Goal: Information Seeking & Learning: Learn about a topic

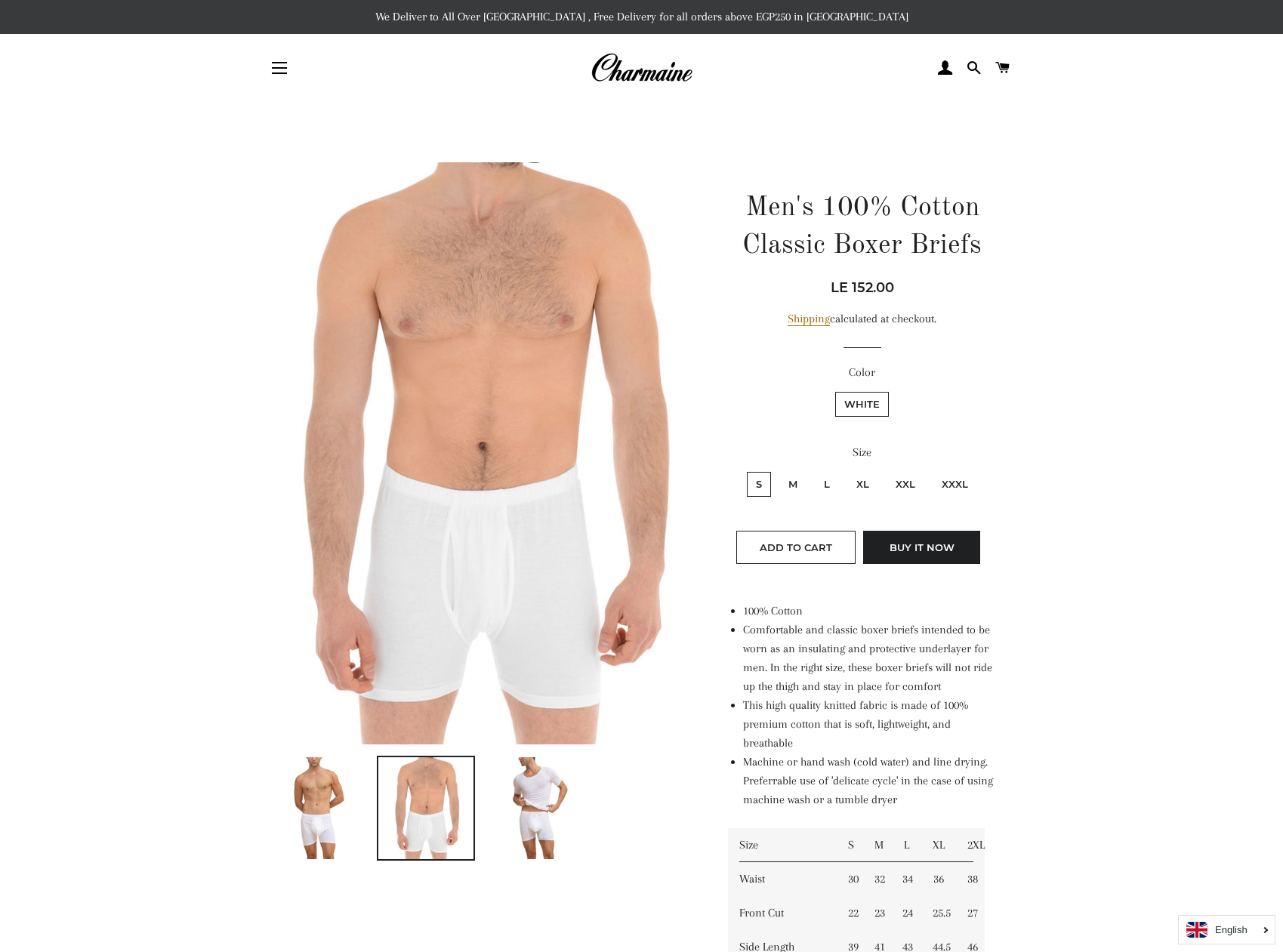
click at [420, 788] on img at bounding box center [426, 808] width 75 height 102
click at [421, 787] on img at bounding box center [426, 808] width 75 height 102
click at [319, 795] on img at bounding box center [316, 808] width 80 height 102
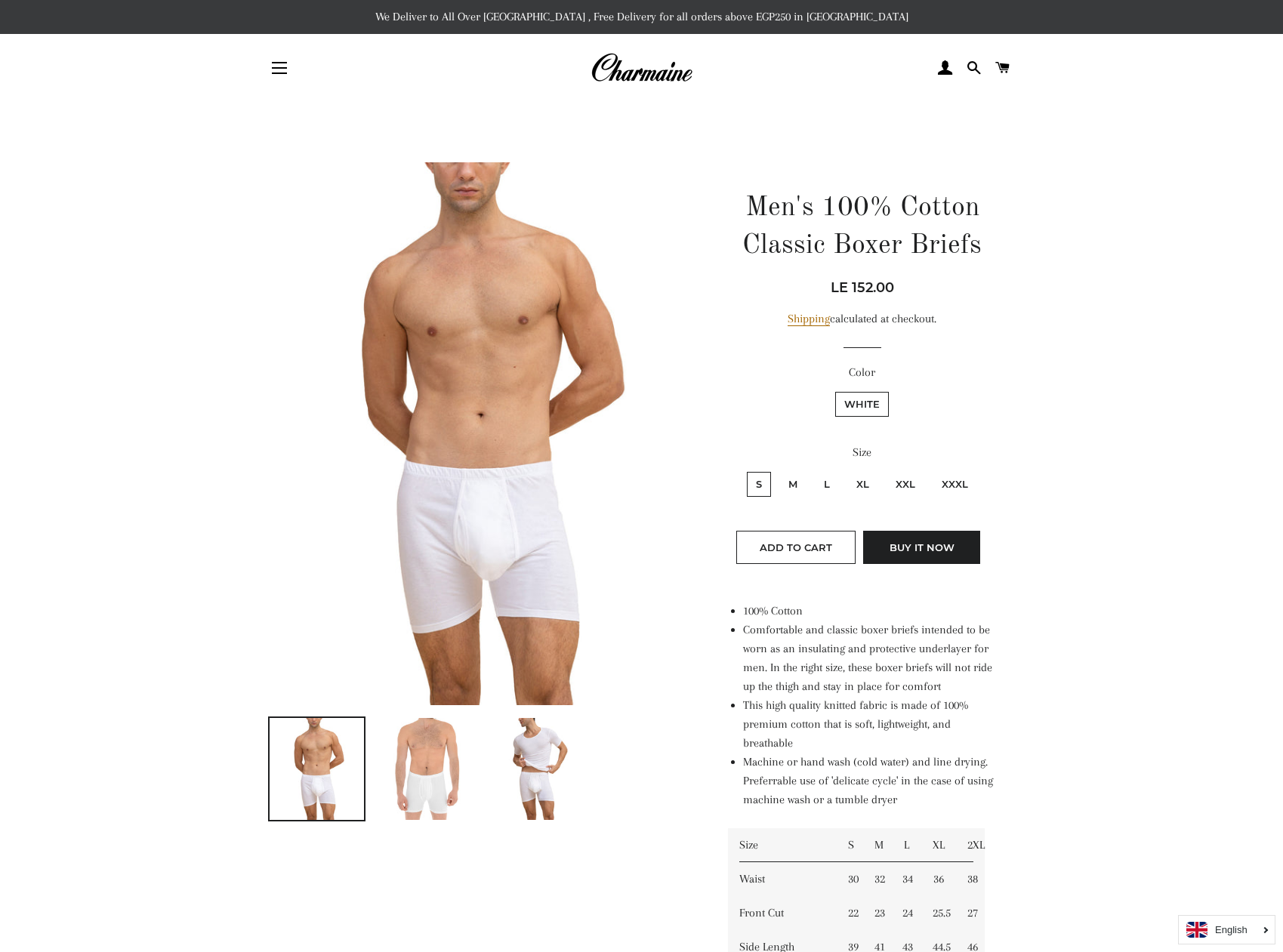
click at [489, 561] on img at bounding box center [481, 434] width 427 height 543
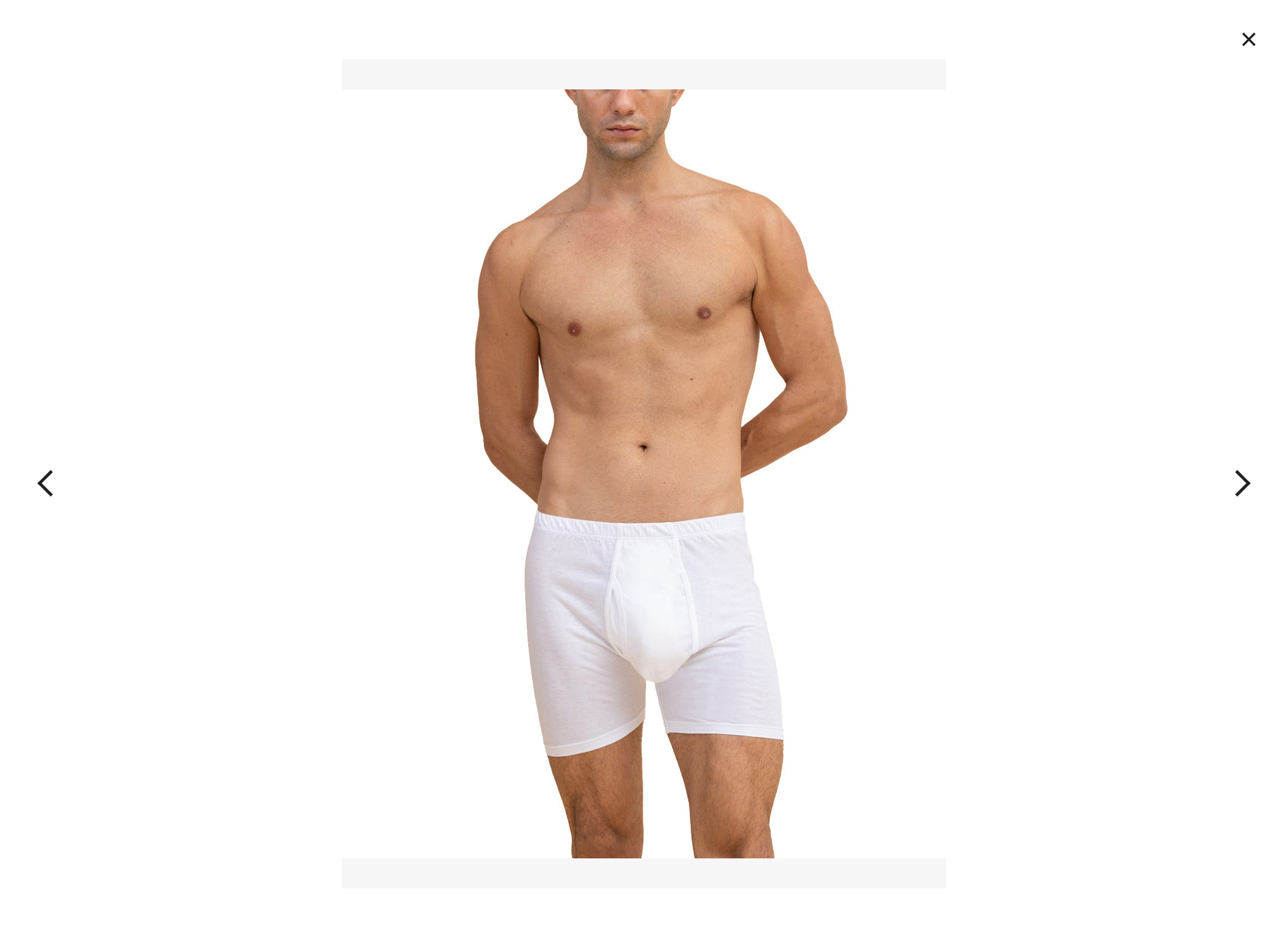
click at [617, 599] on img at bounding box center [643, 474] width 604 height 829
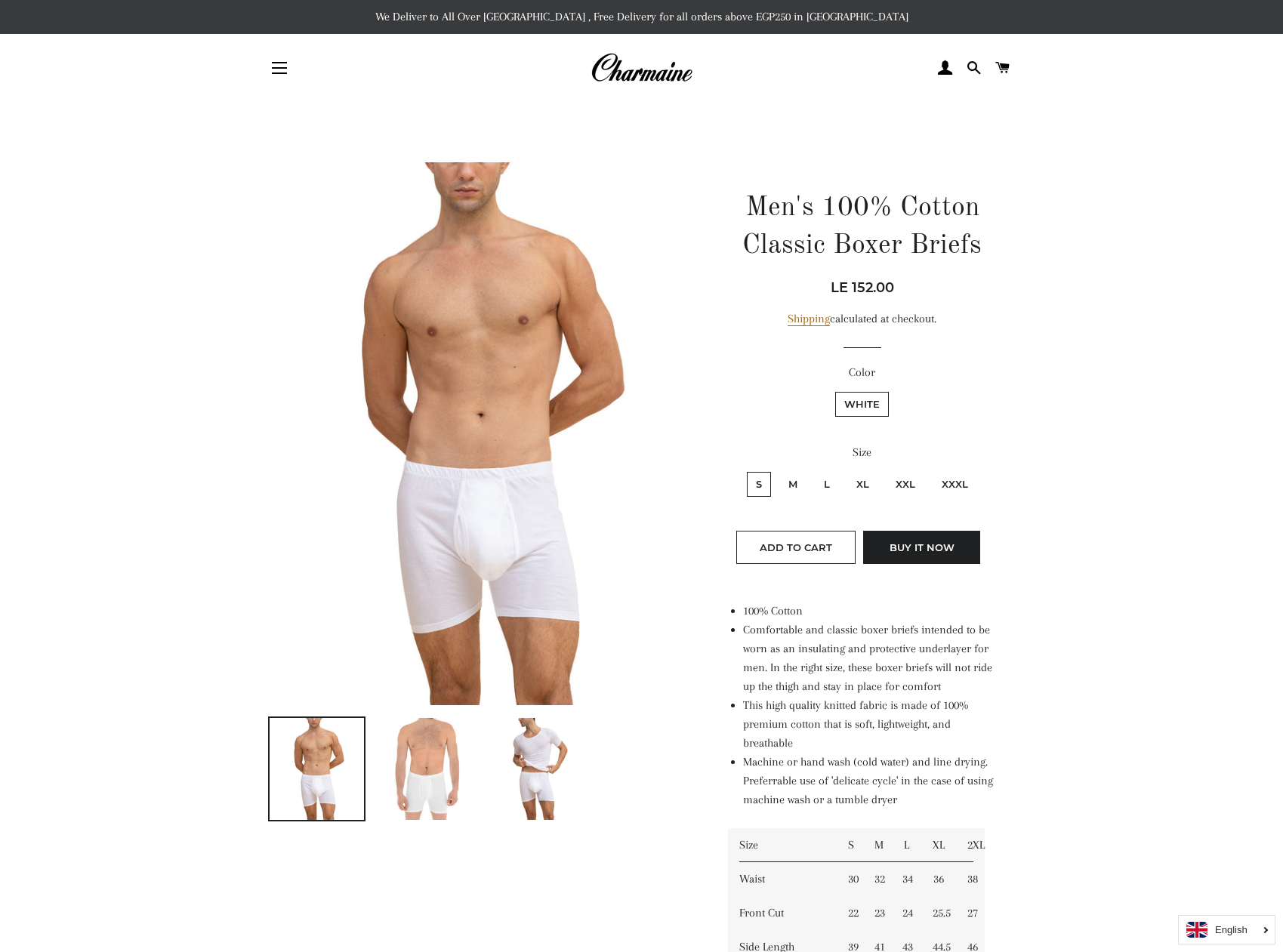
click at [517, 564] on img at bounding box center [481, 434] width 427 height 543
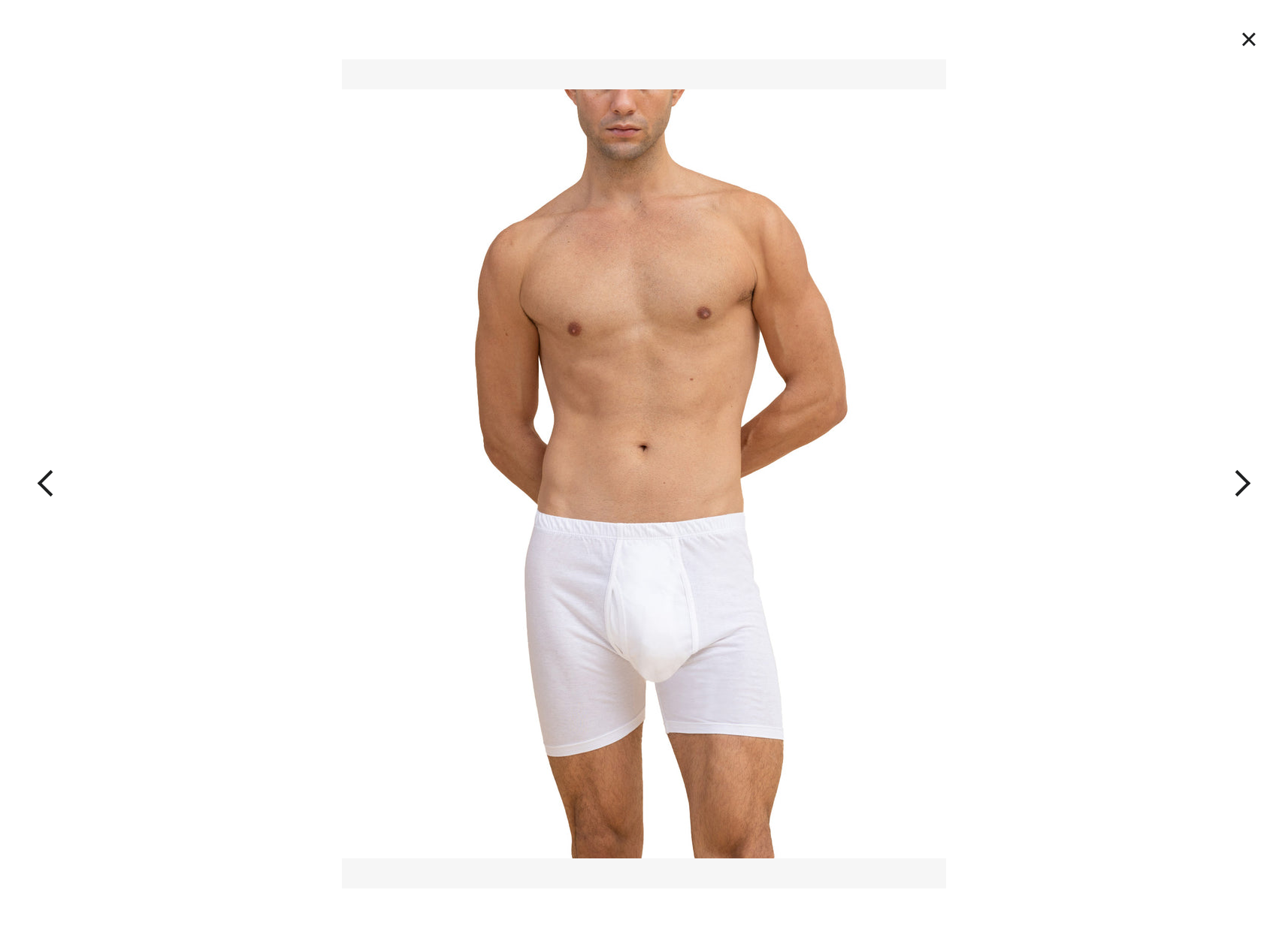
click at [1247, 482] on button "button" at bounding box center [1158, 474] width 257 height 947
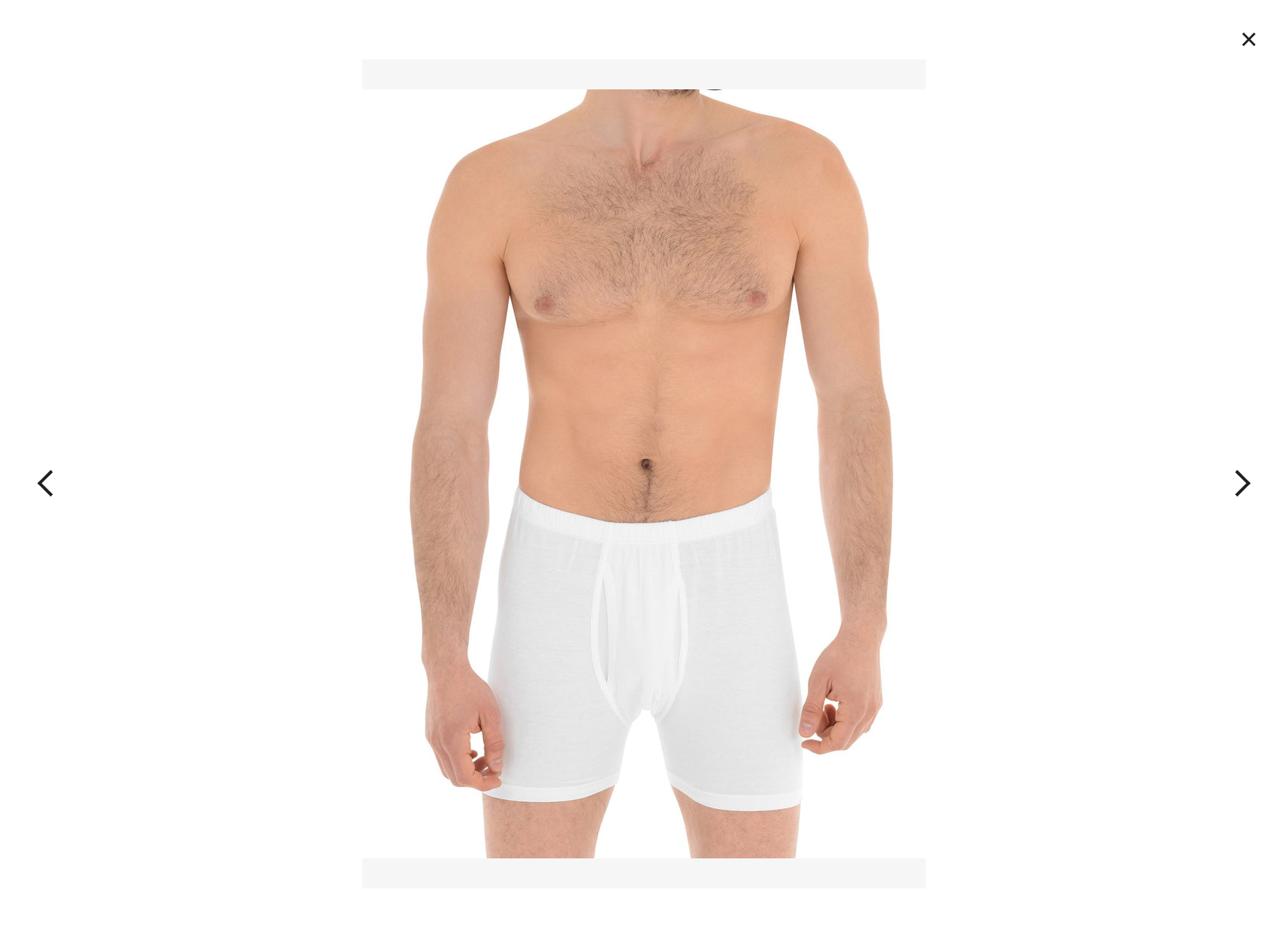
click at [1247, 482] on button "button" at bounding box center [1158, 474] width 257 height 947
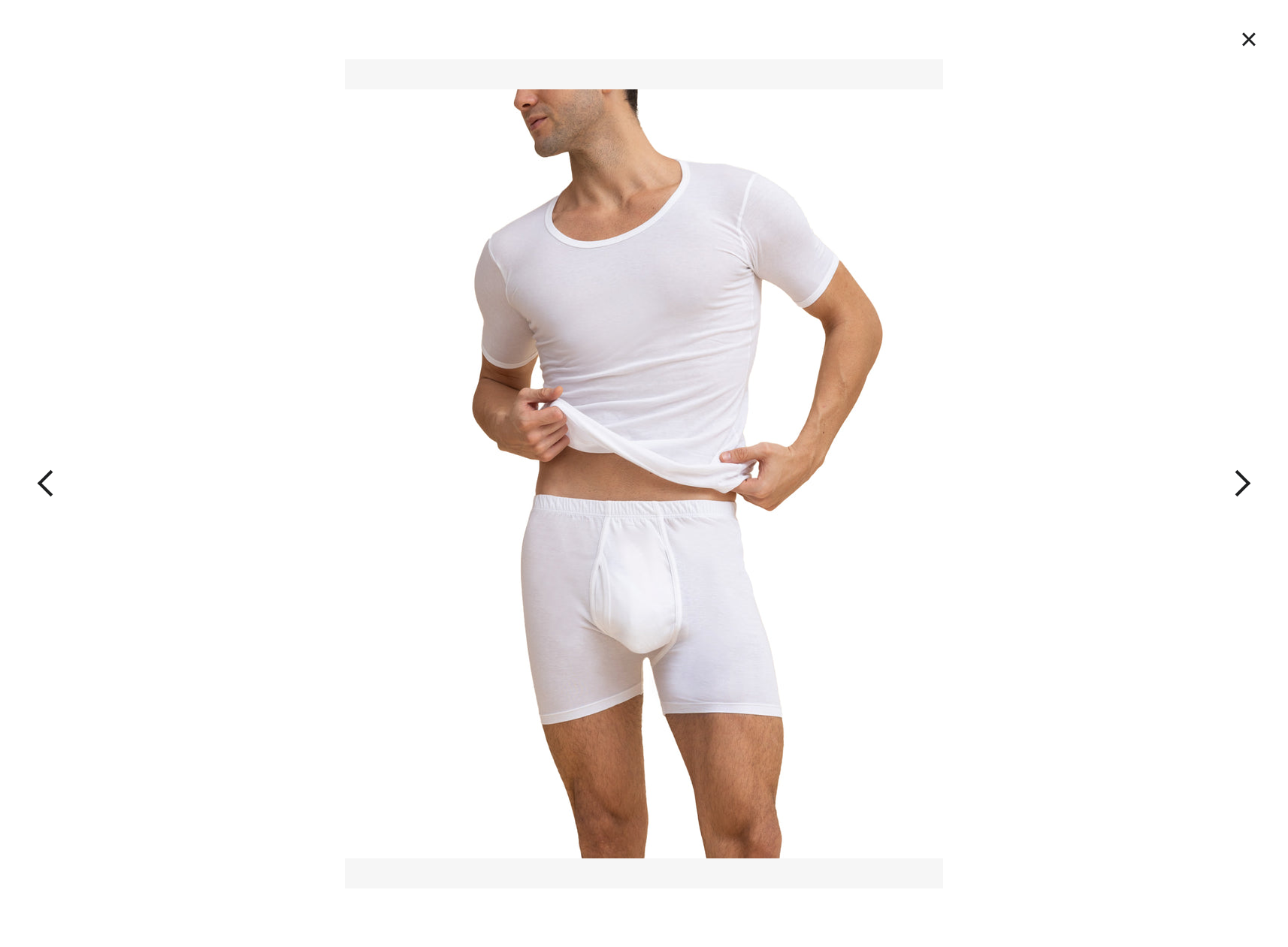
click at [1087, 453] on button "button" at bounding box center [1158, 474] width 257 height 947
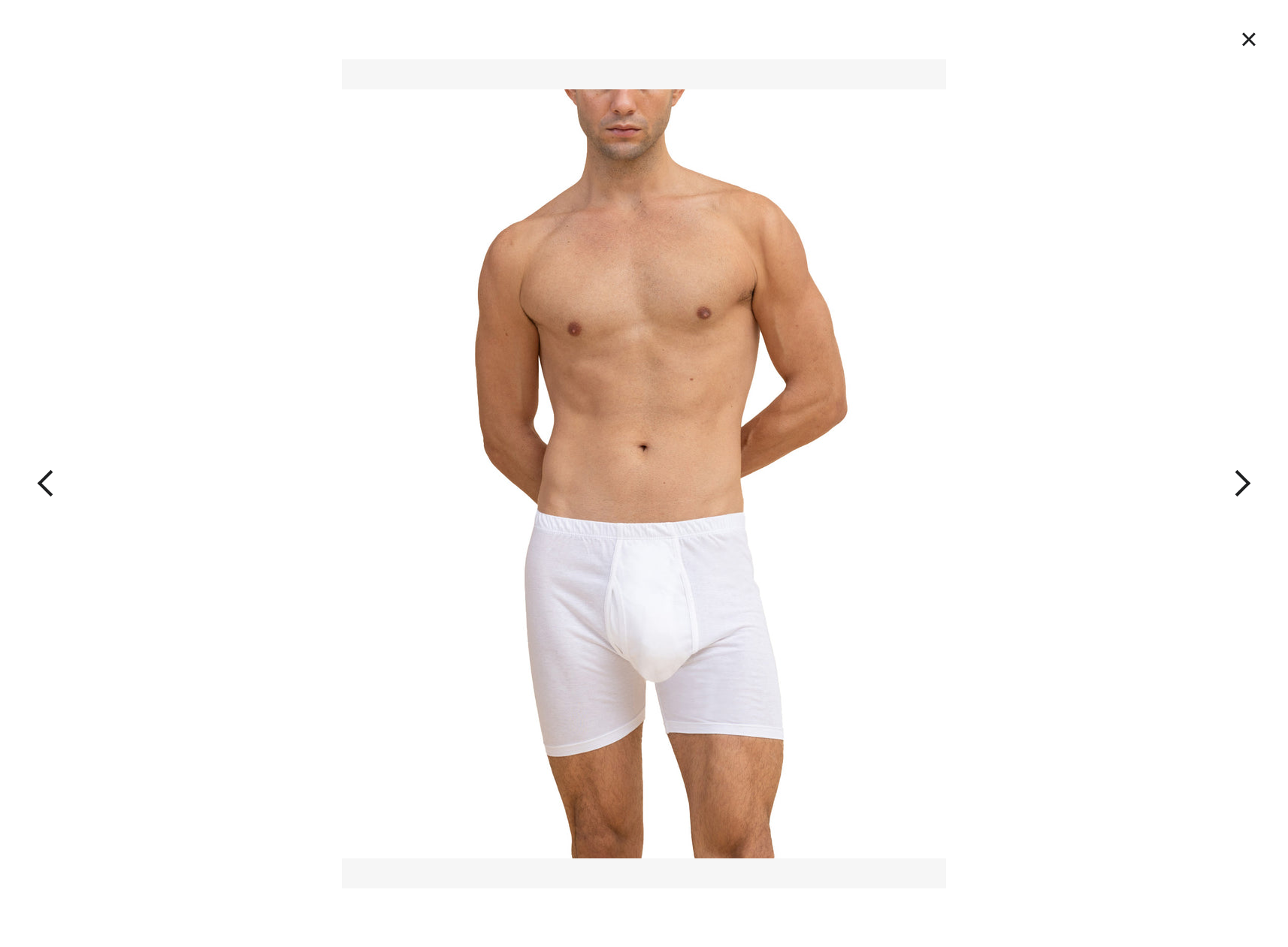
click at [1244, 484] on button "button" at bounding box center [1158, 474] width 257 height 947
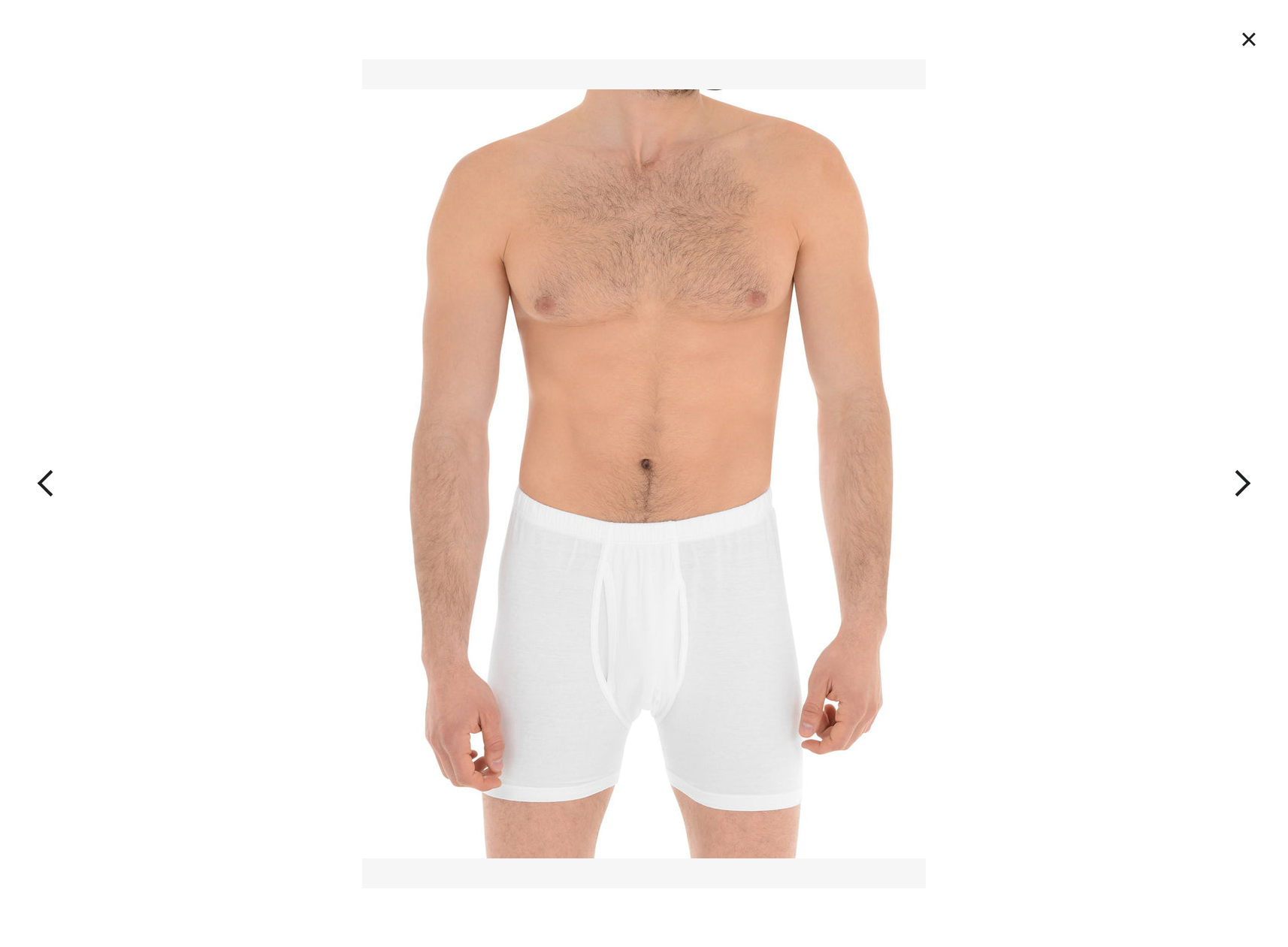
click at [1244, 484] on button "button" at bounding box center [1158, 474] width 257 height 947
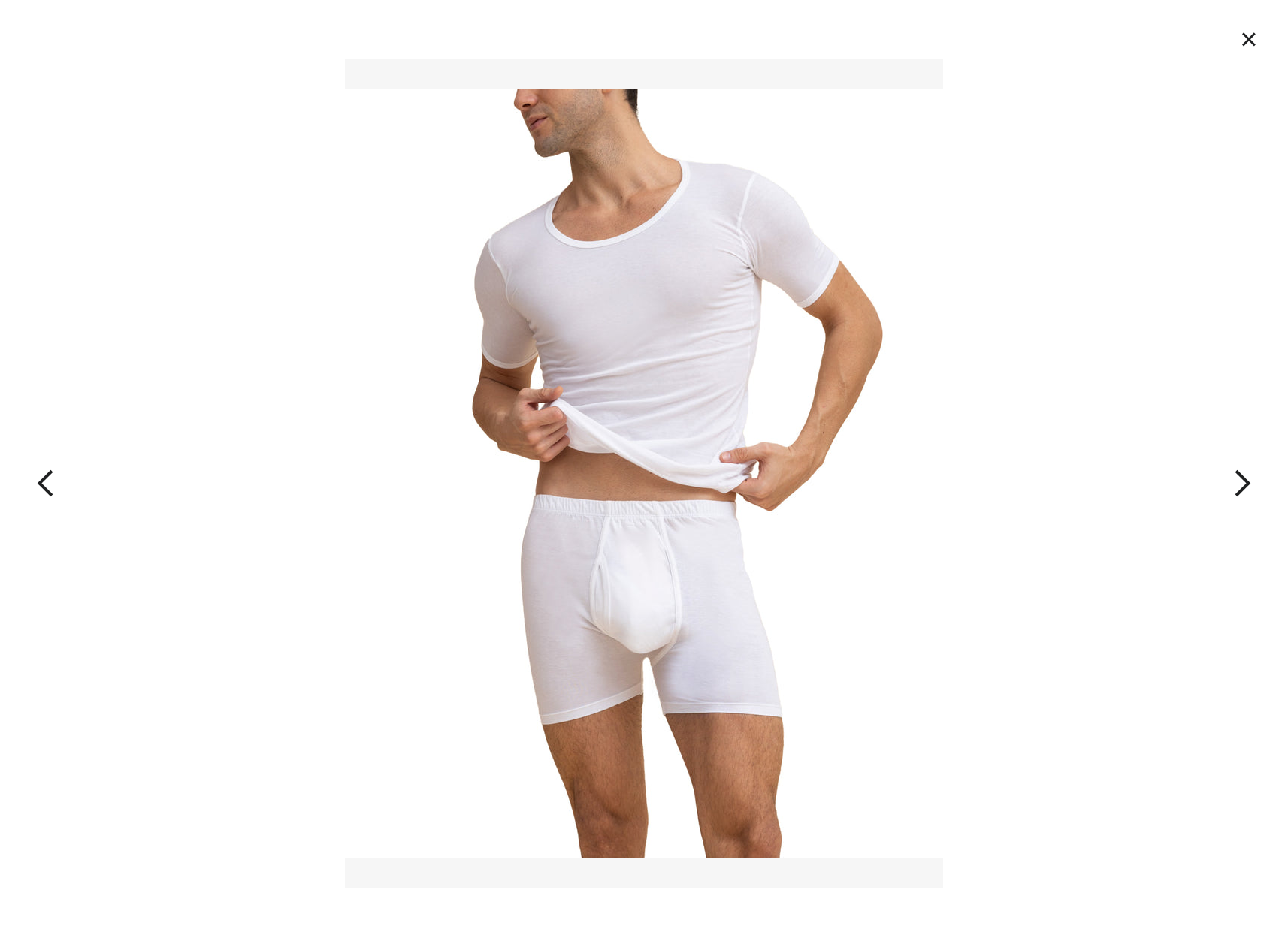
drag, startPoint x: 231, startPoint y: 273, endPoint x: 245, endPoint y: 273, distance: 14.0
click at [231, 273] on button "button" at bounding box center [128, 474] width 257 height 947
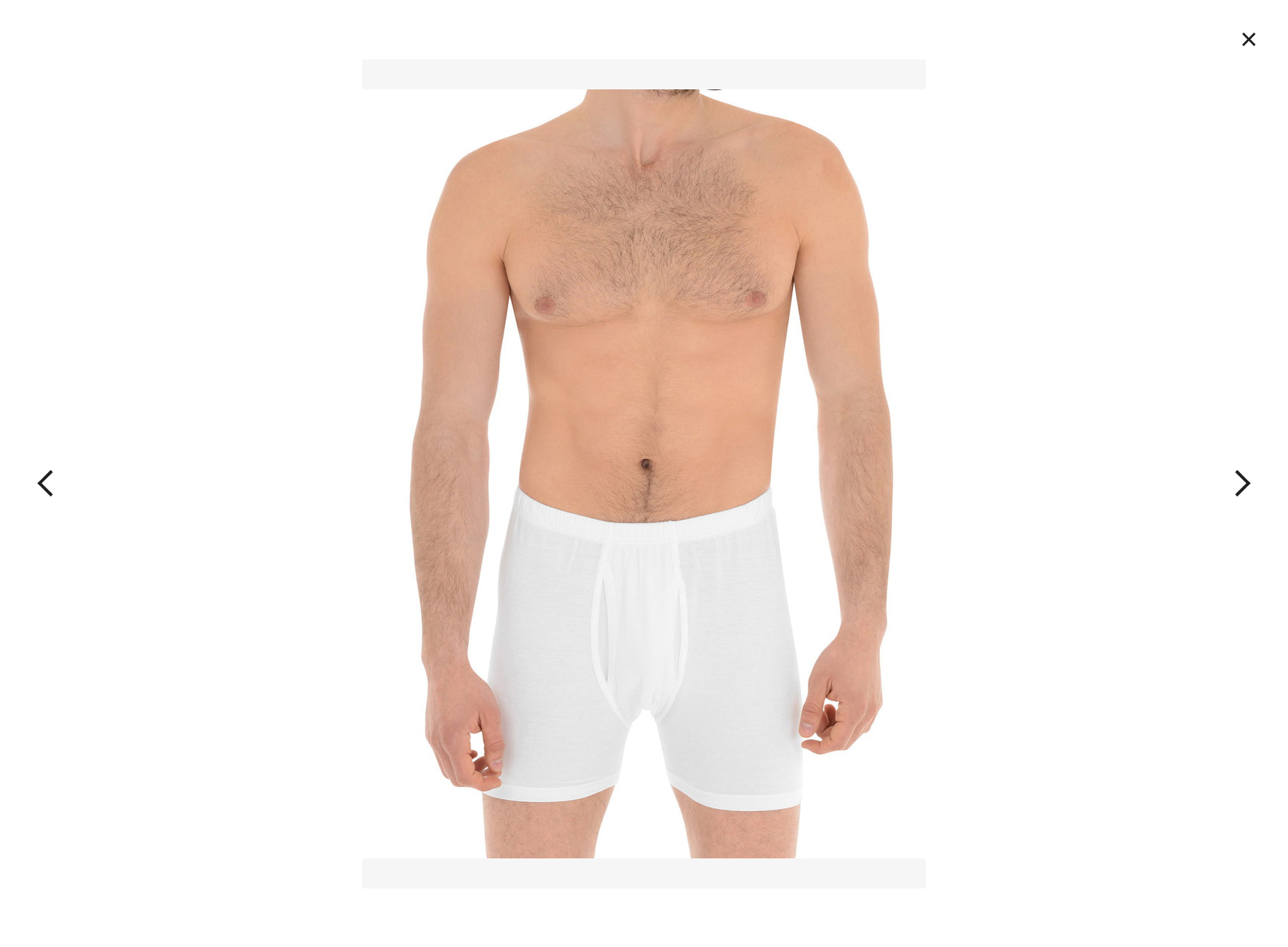
click at [1252, 37] on button "×" at bounding box center [1249, 39] width 33 height 33
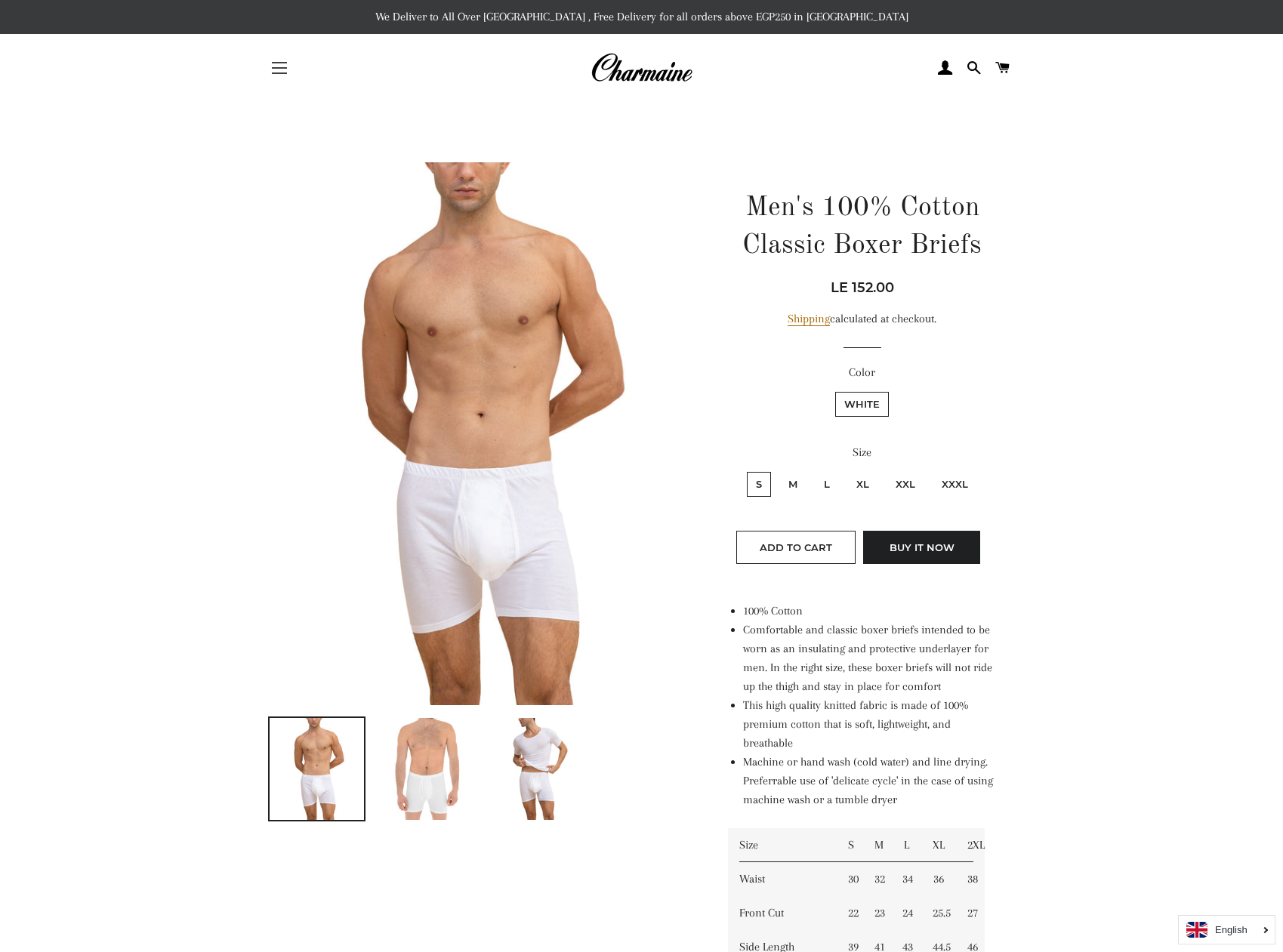
click at [277, 73] on button "Site navigation" at bounding box center [279, 68] width 37 height 37
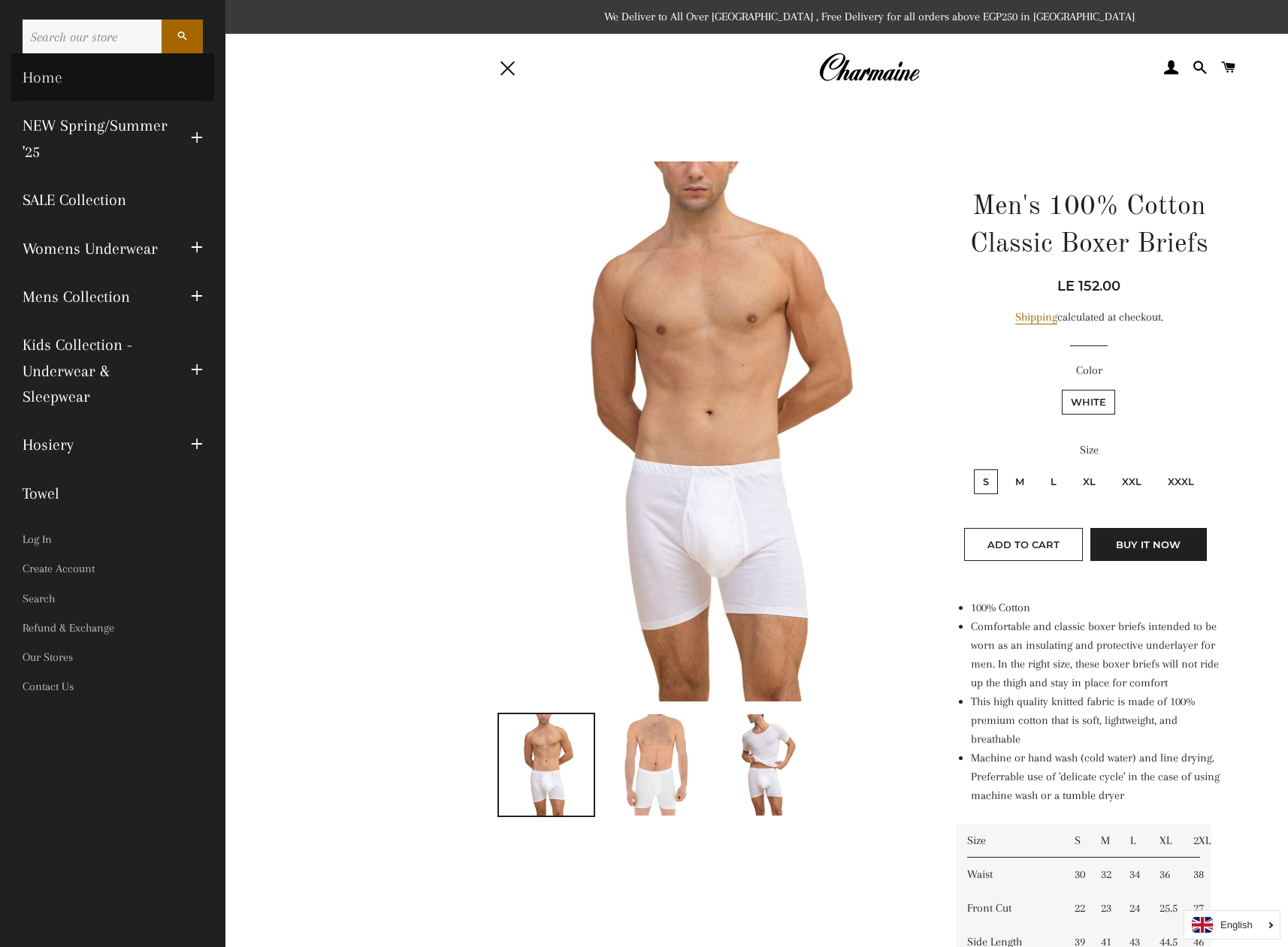
click at [50, 82] on link "Home" at bounding box center [113, 76] width 203 height 48
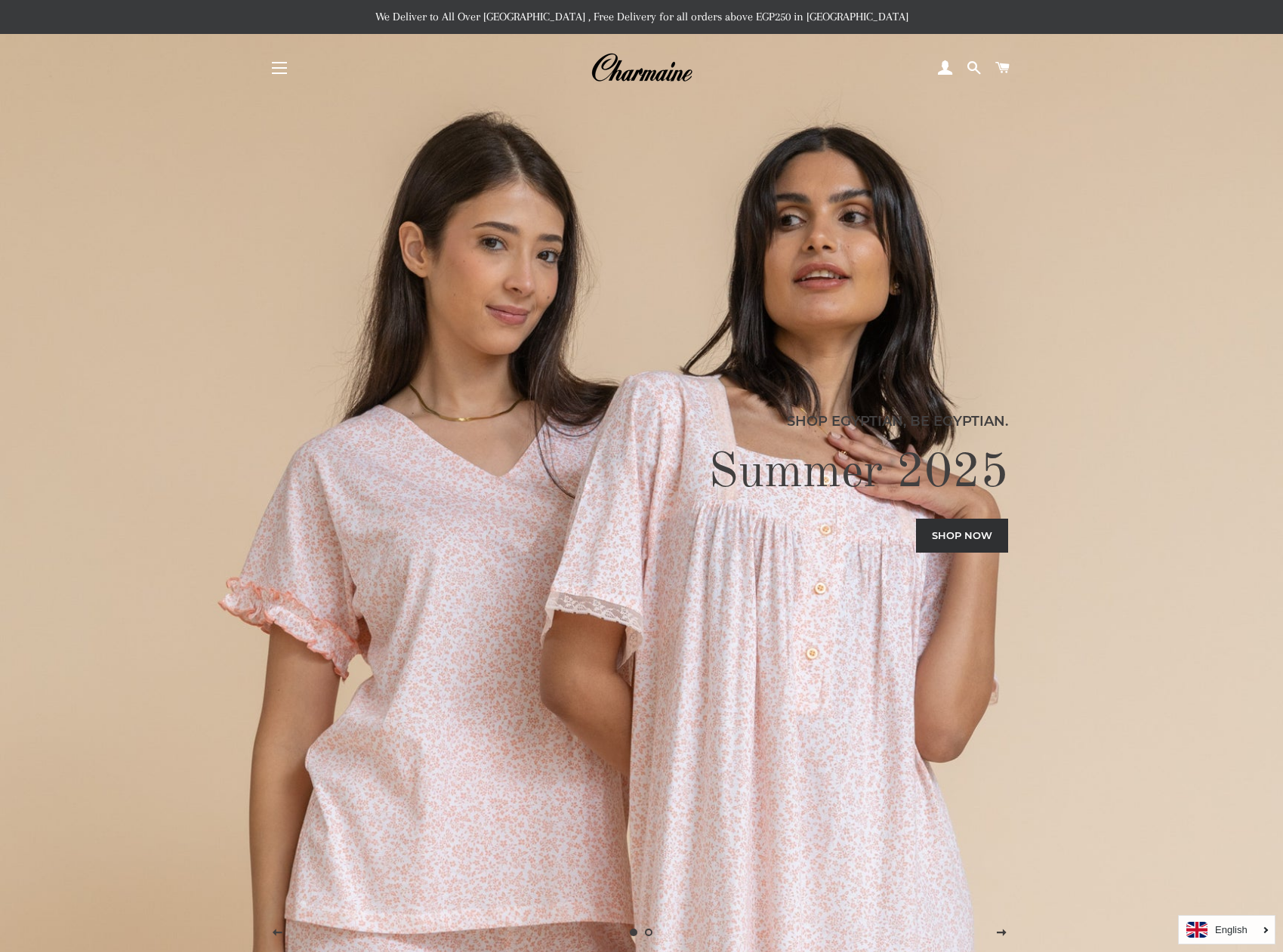
click at [282, 67] on button "Site navigation" at bounding box center [279, 68] width 37 height 37
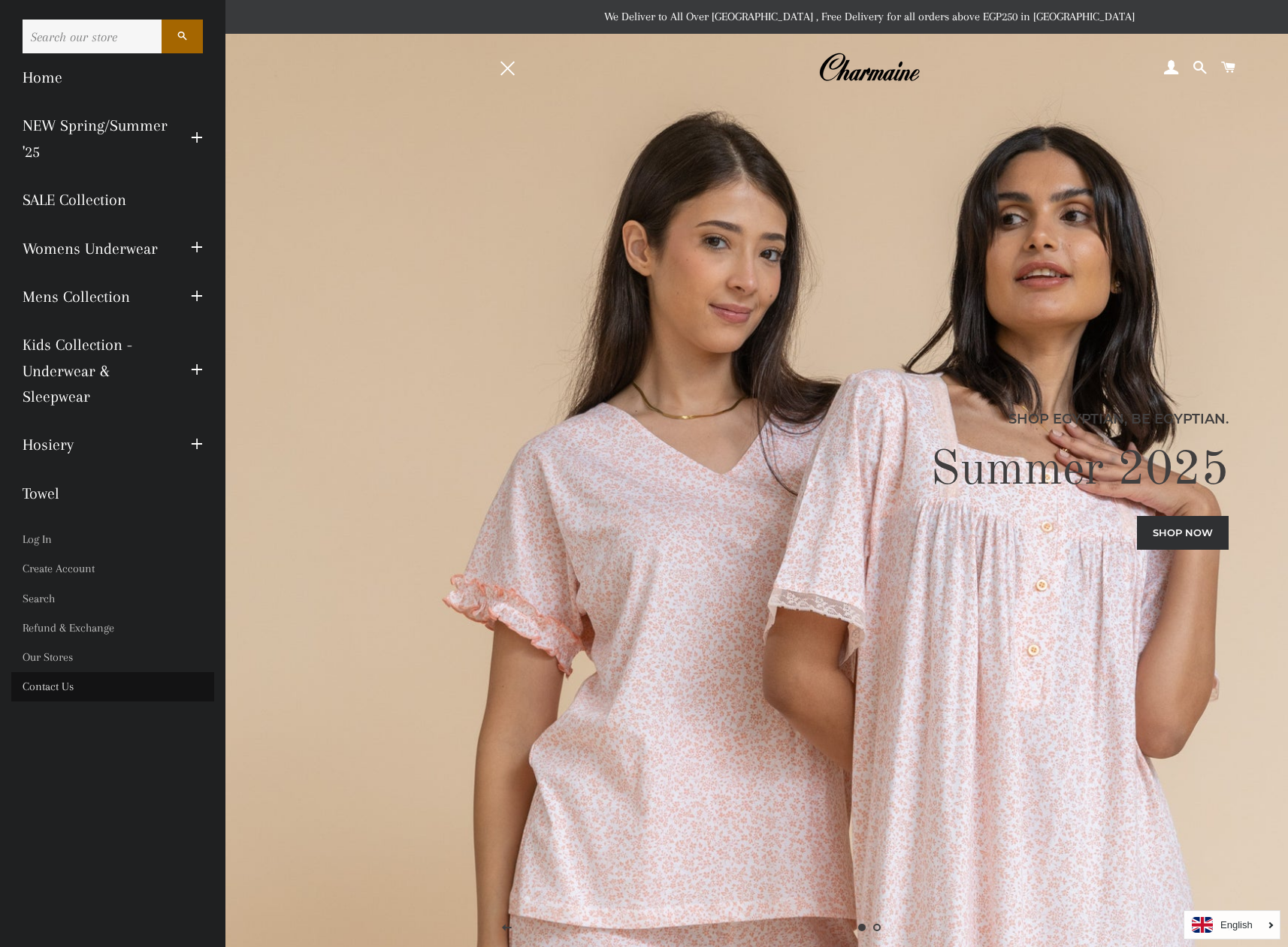
click at [50, 690] on link "Contact Us" at bounding box center [113, 687] width 203 height 29
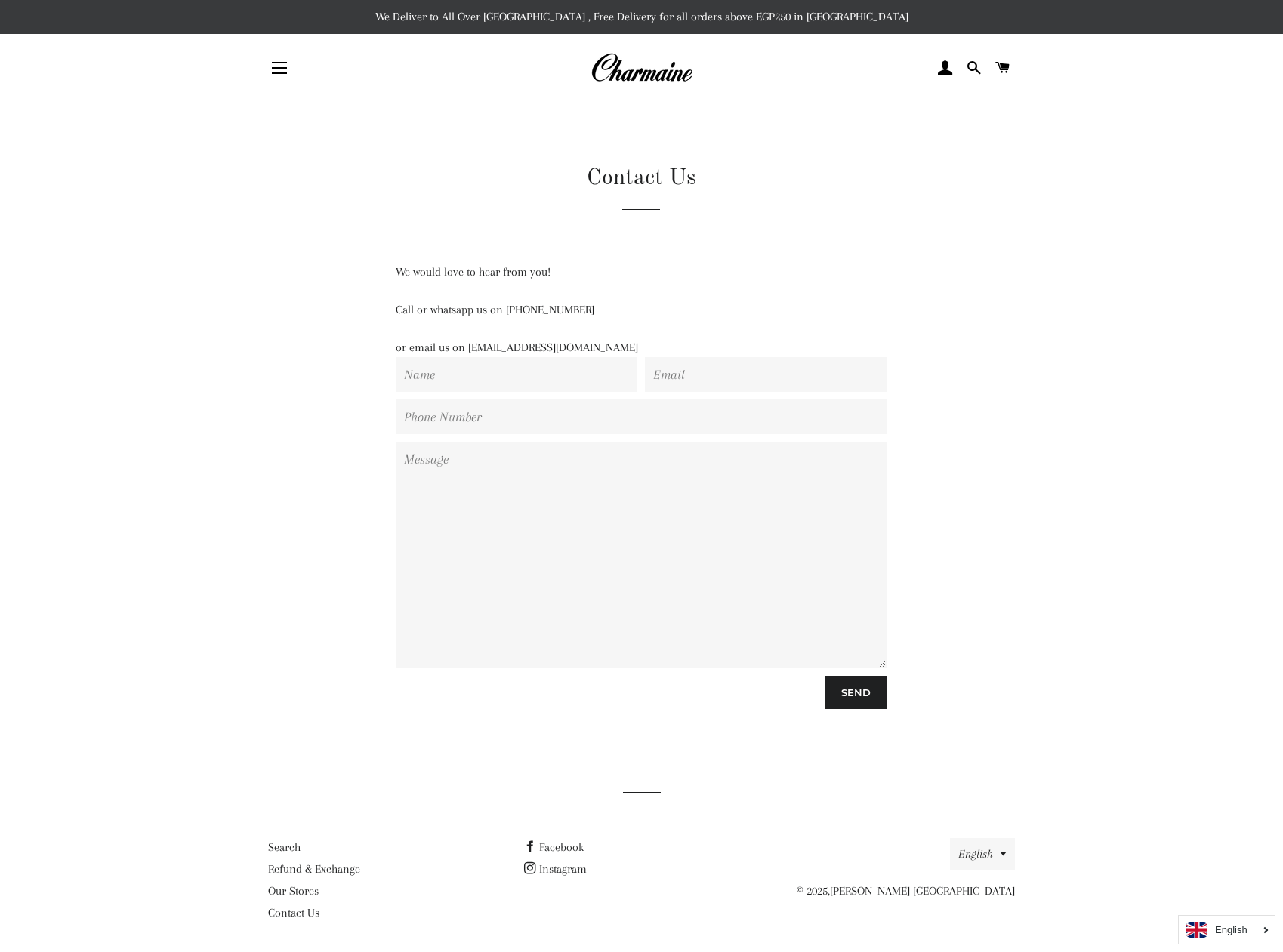
scroll to position [5, 0]
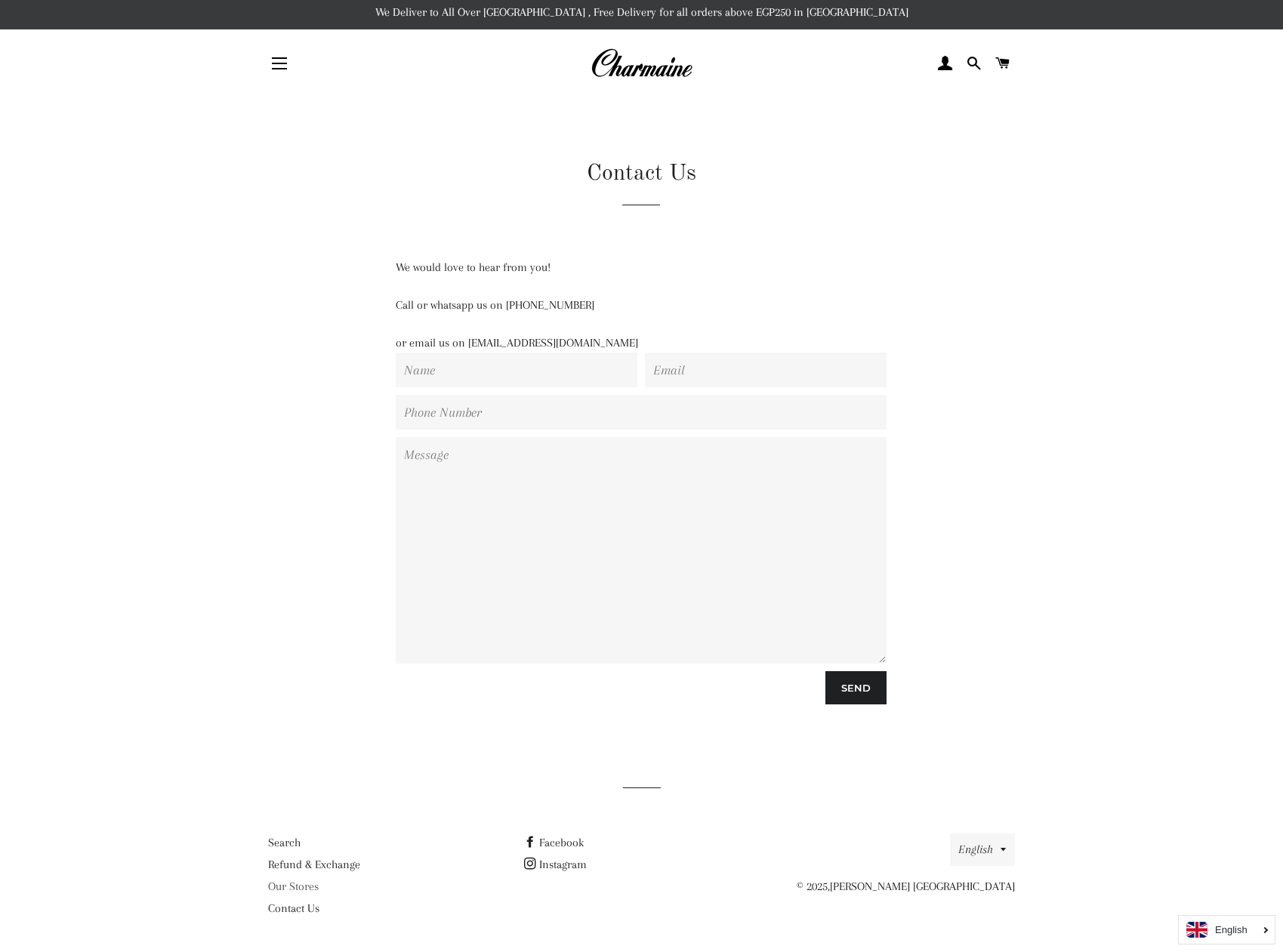
click at [314, 887] on link "Our Stores" at bounding box center [292, 886] width 50 height 14
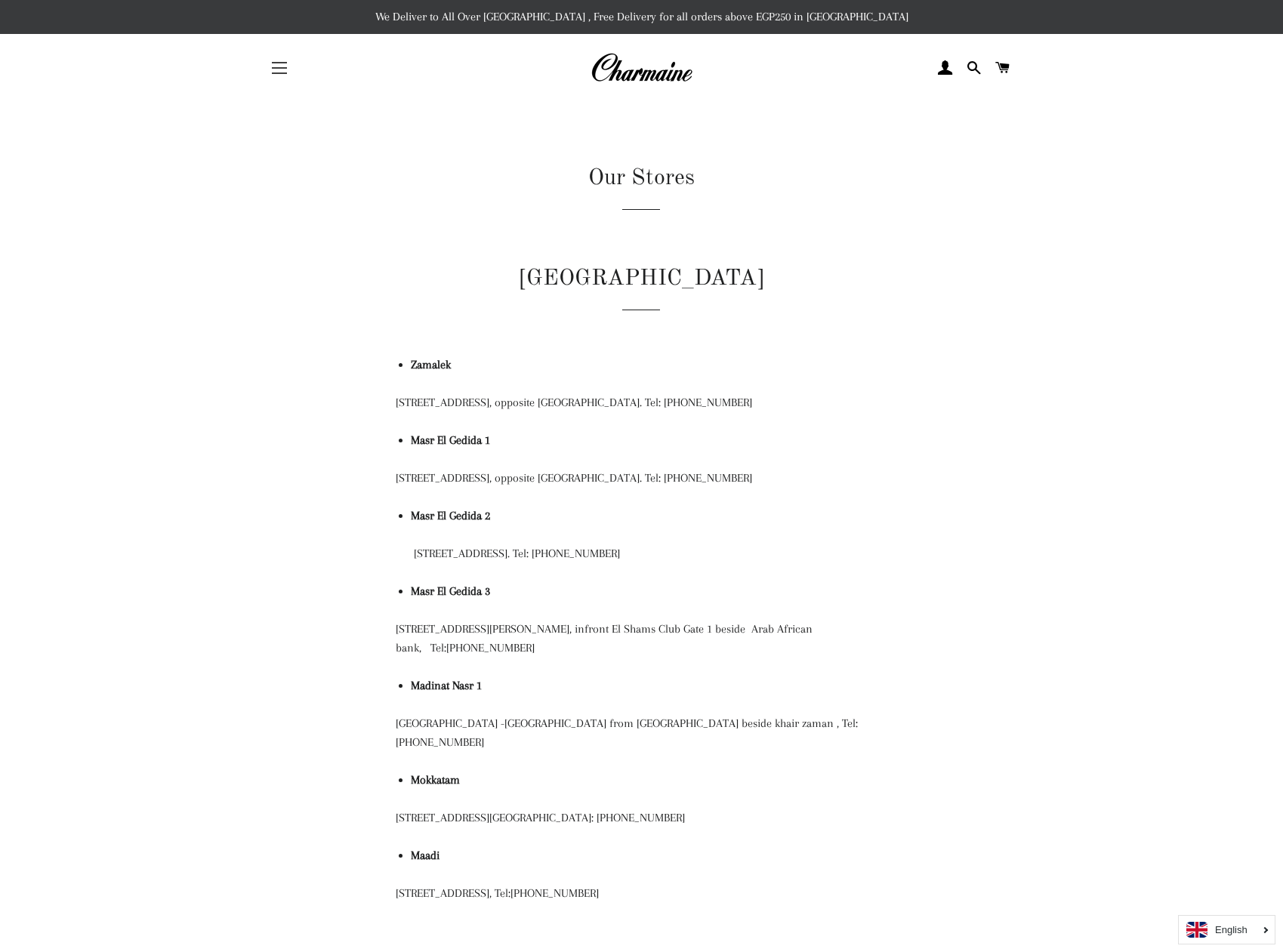
click at [275, 63] on span "button" at bounding box center [278, 63] width 15 height 2
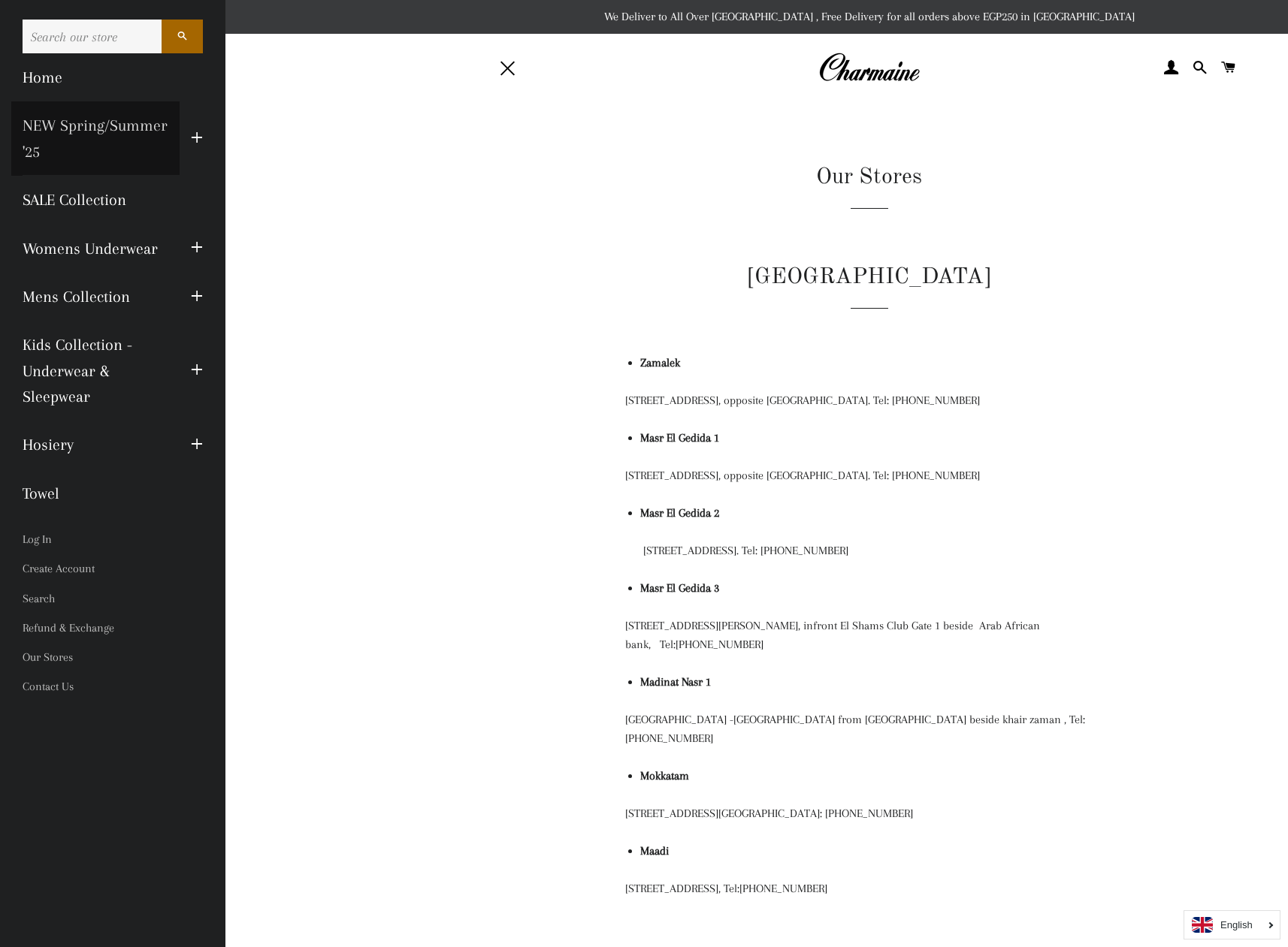
click at [126, 127] on link "NEW Spring/Summer '25" at bounding box center [96, 139] width 168 height 74
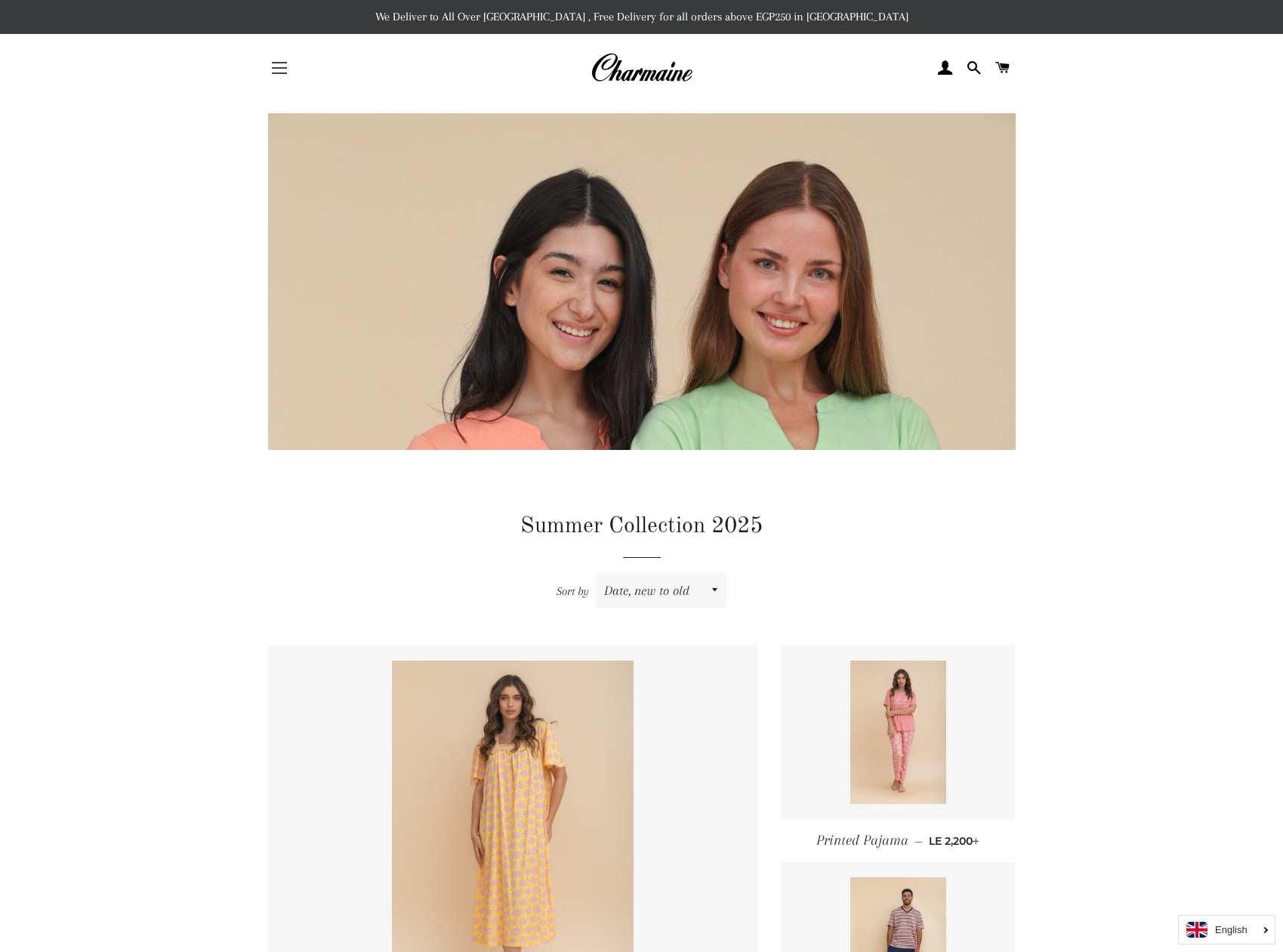
click at [284, 70] on button "Site navigation" at bounding box center [279, 68] width 37 height 37
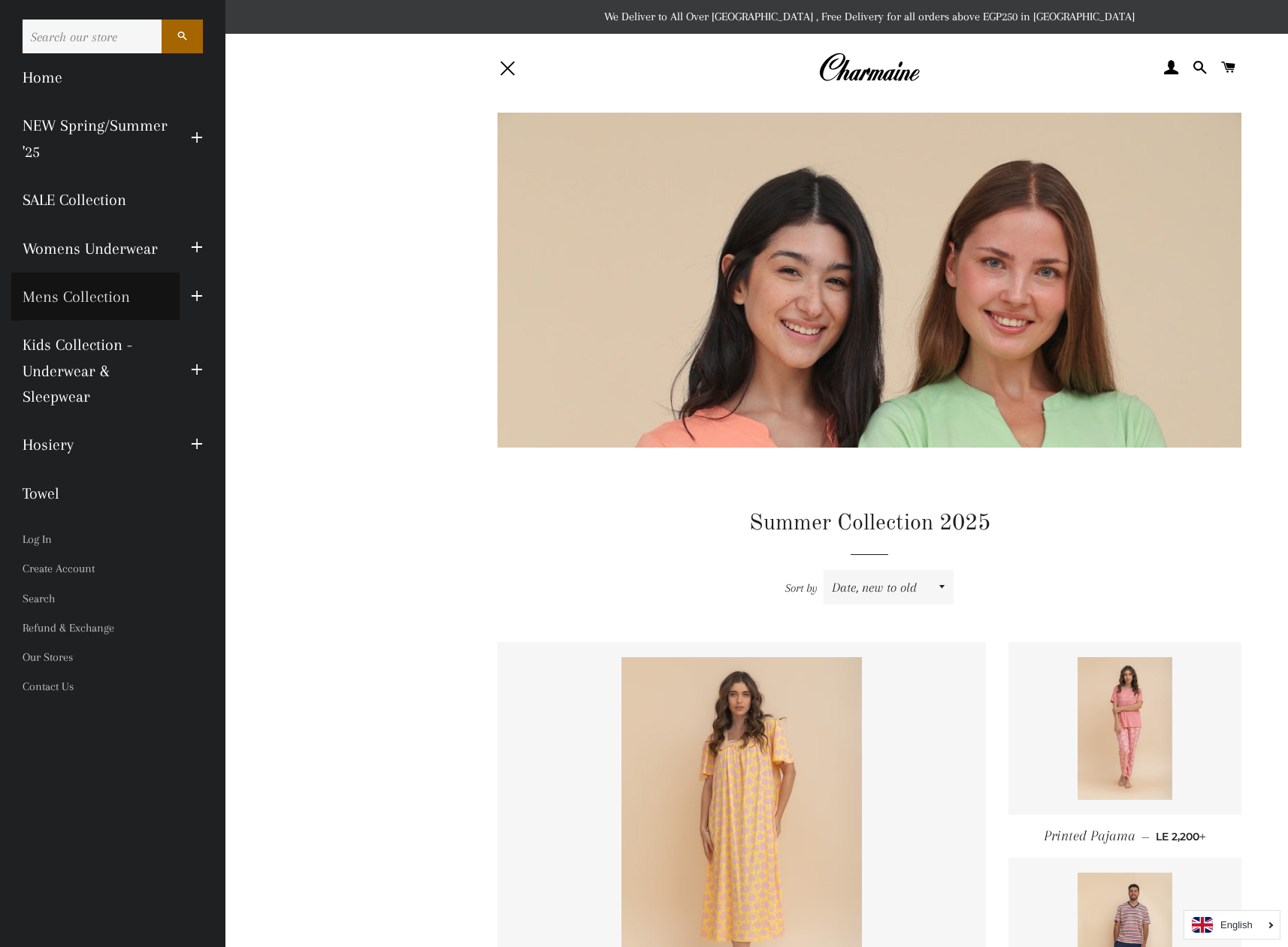
click at [108, 293] on link "Mens Collection" at bounding box center [96, 296] width 168 height 48
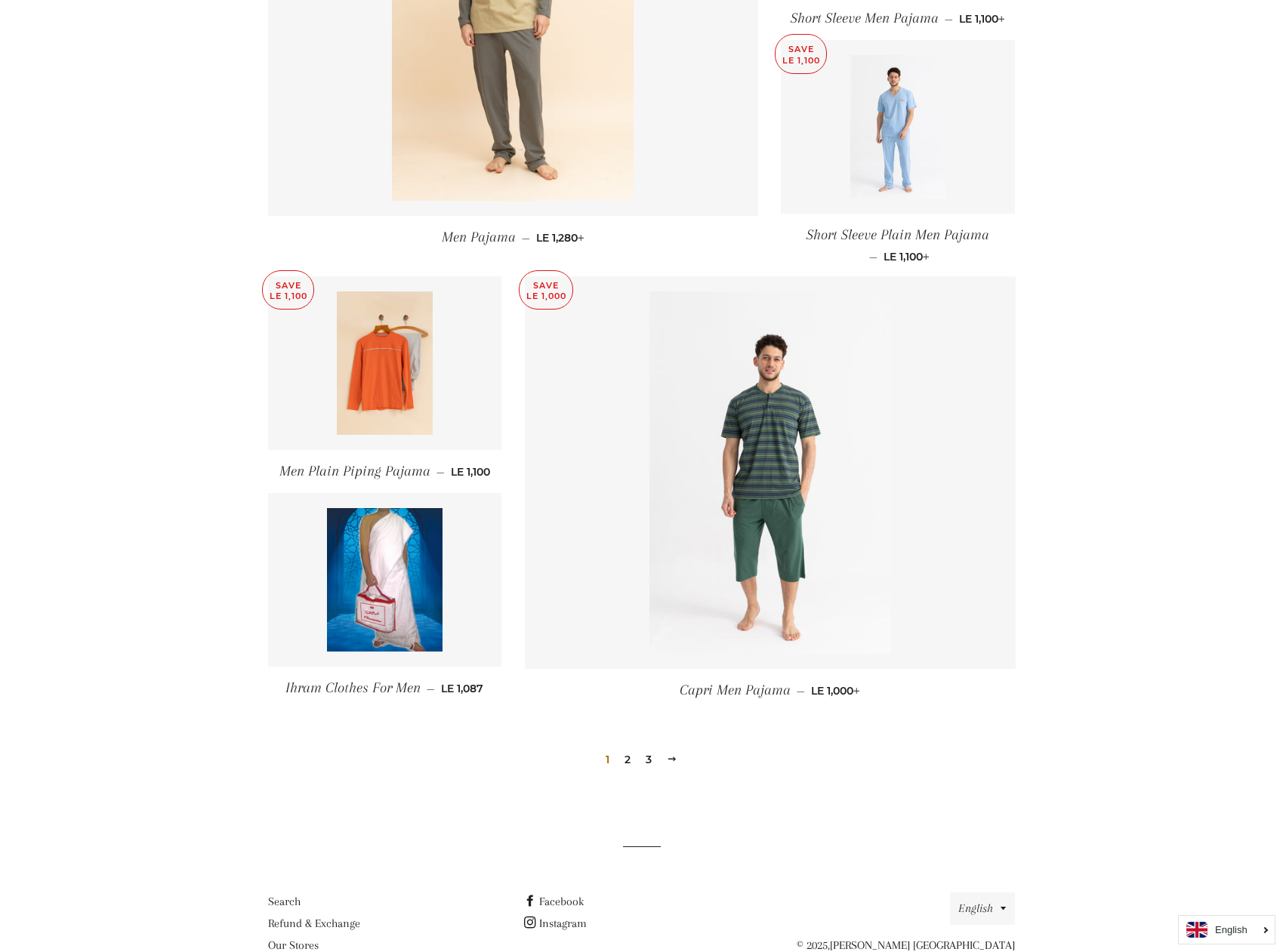
scroll to position [1753, 0]
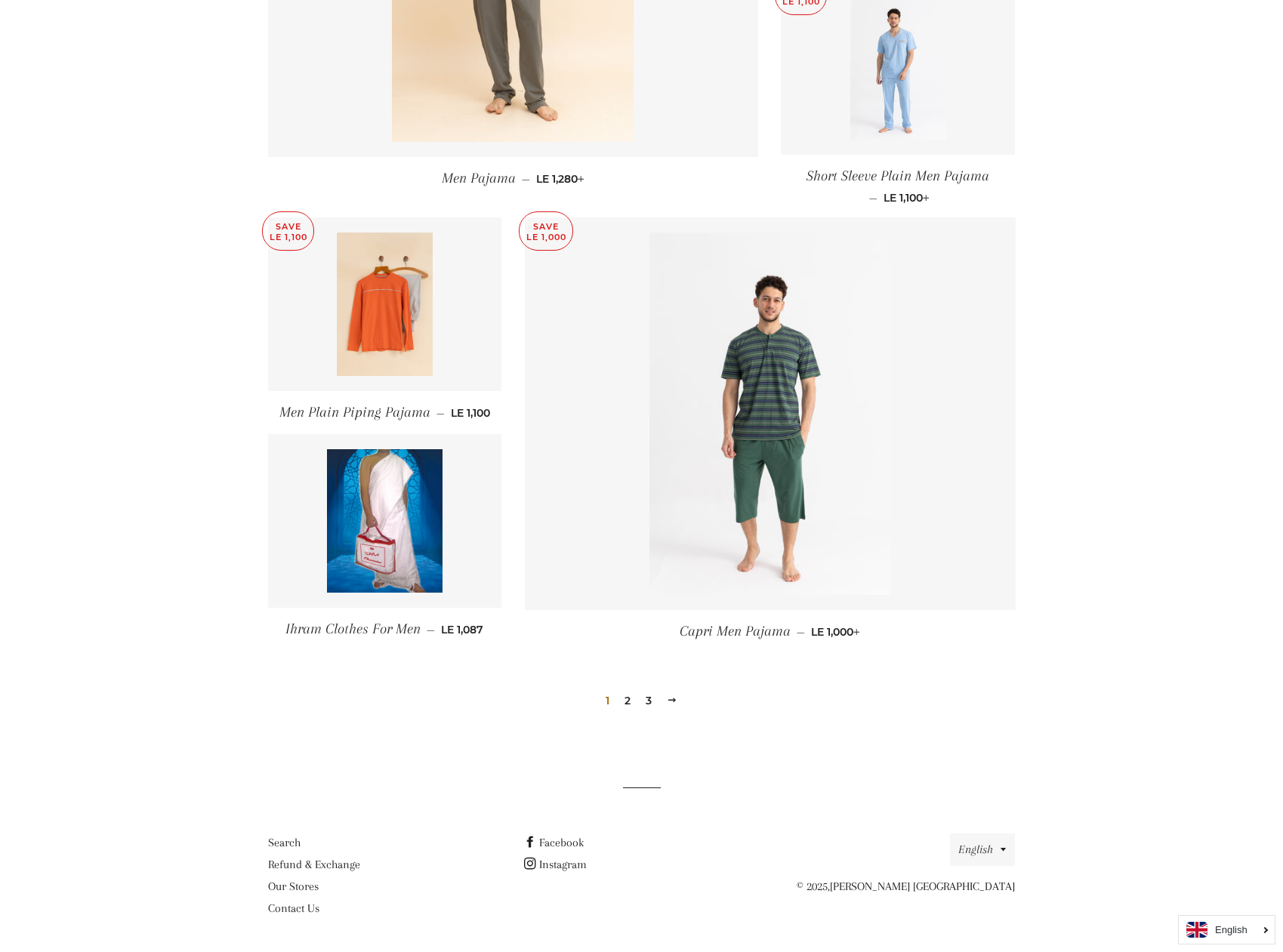
click at [674, 700] on span at bounding box center [672, 700] width 11 height 12
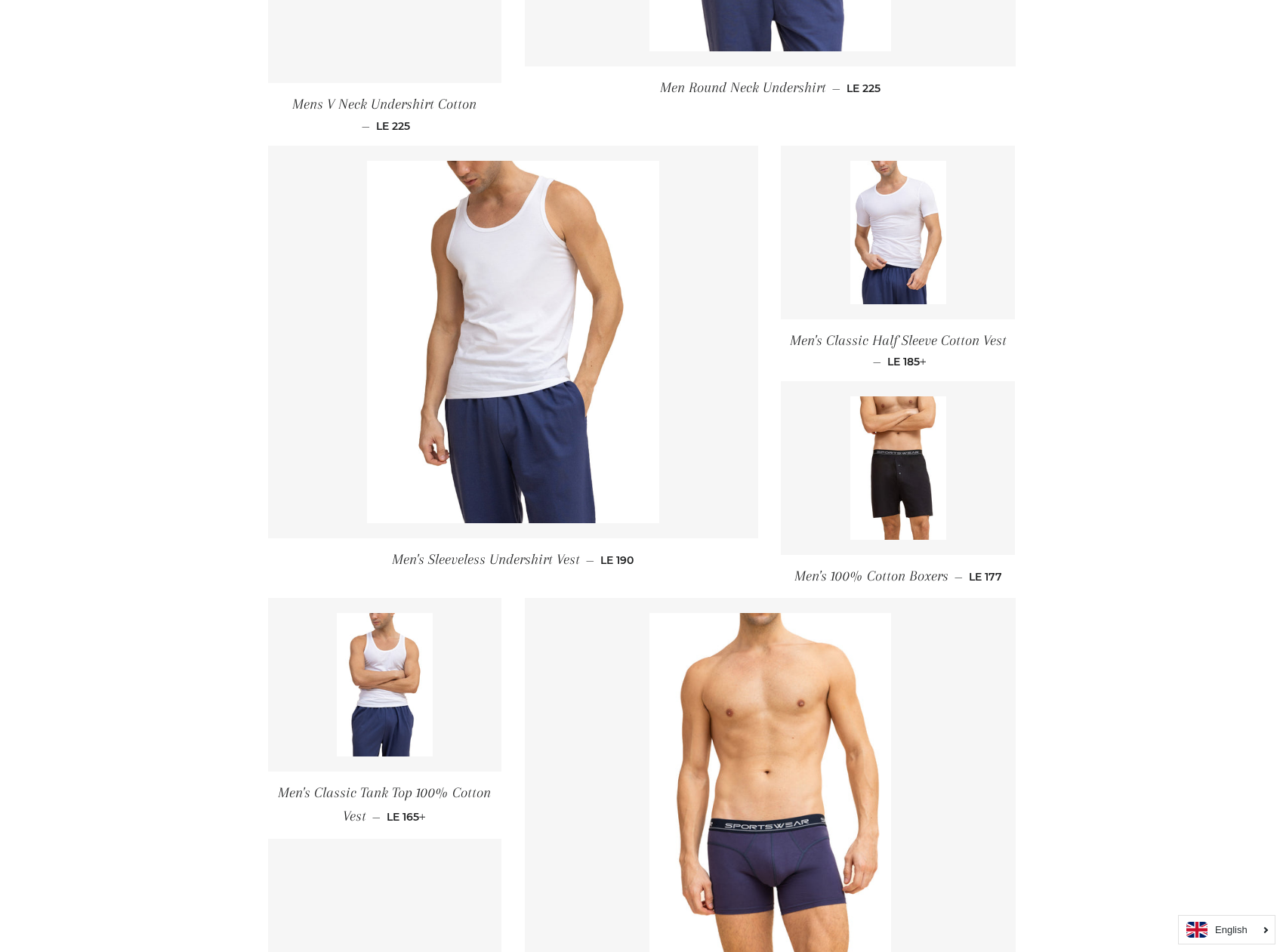
scroll to position [1657, 0]
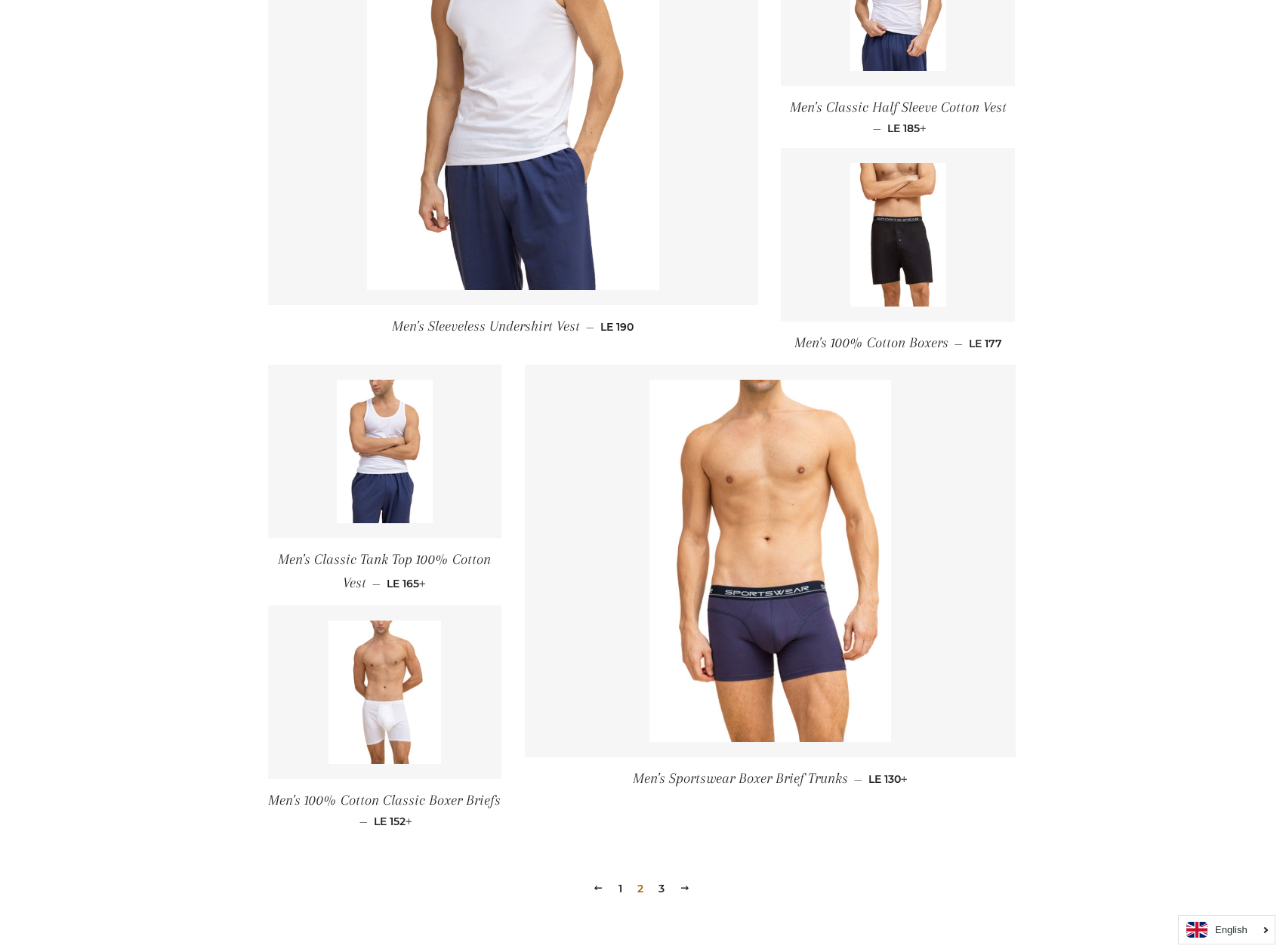
click at [686, 888] on span at bounding box center [685, 888] width 11 height 12
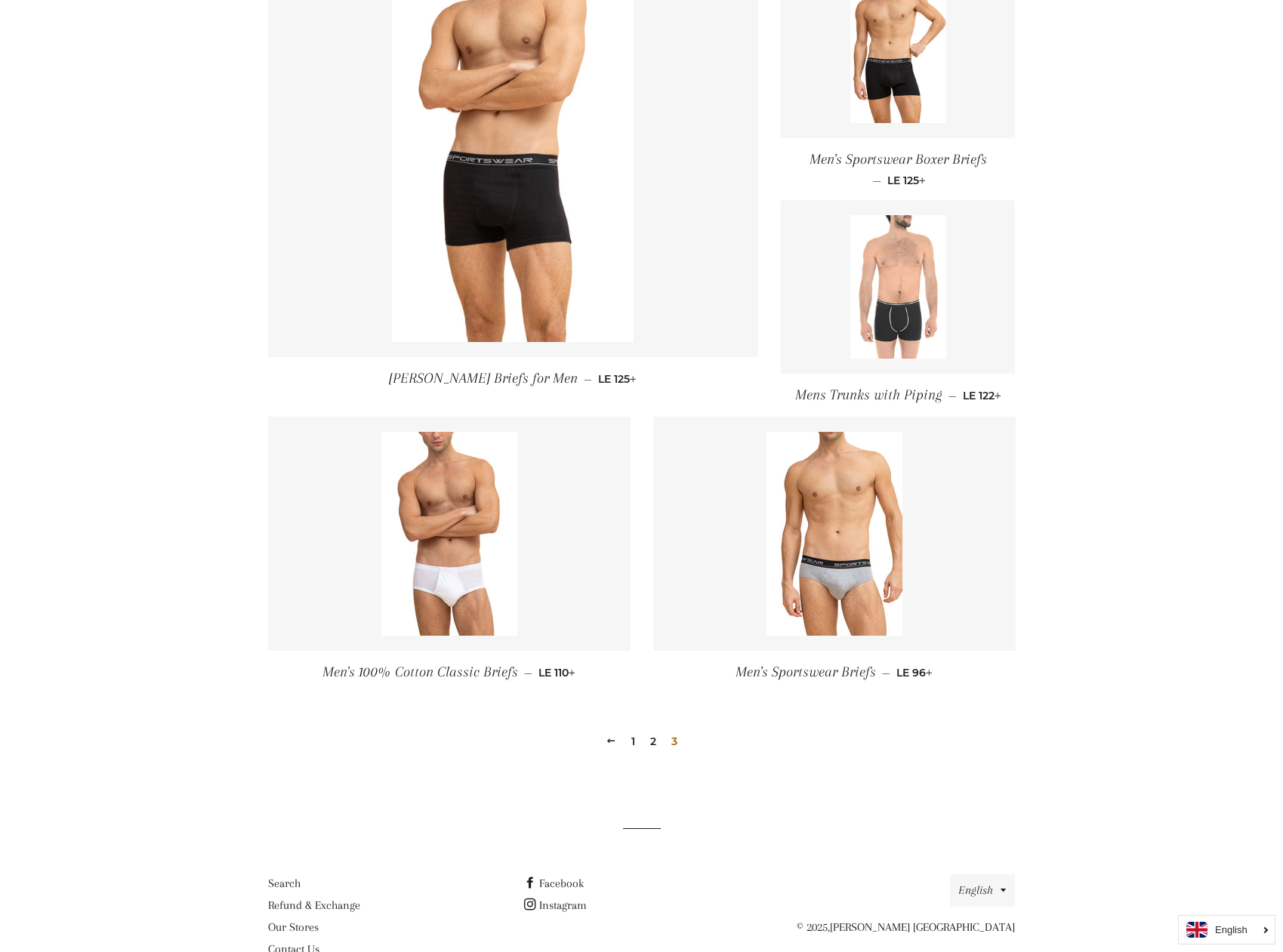
scroll to position [671, 0]
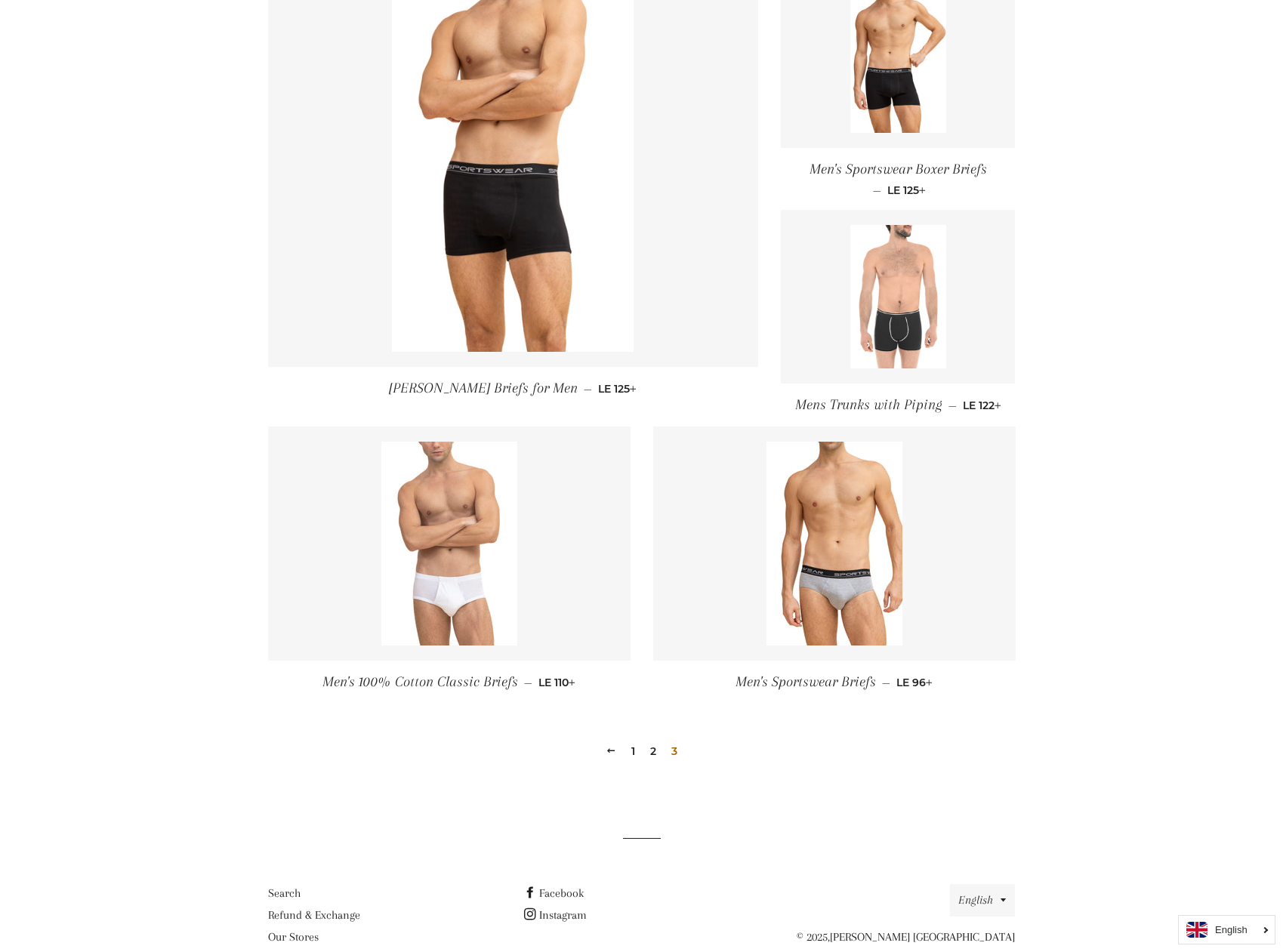
click at [456, 496] on img at bounding box center [450, 543] width 136 height 204
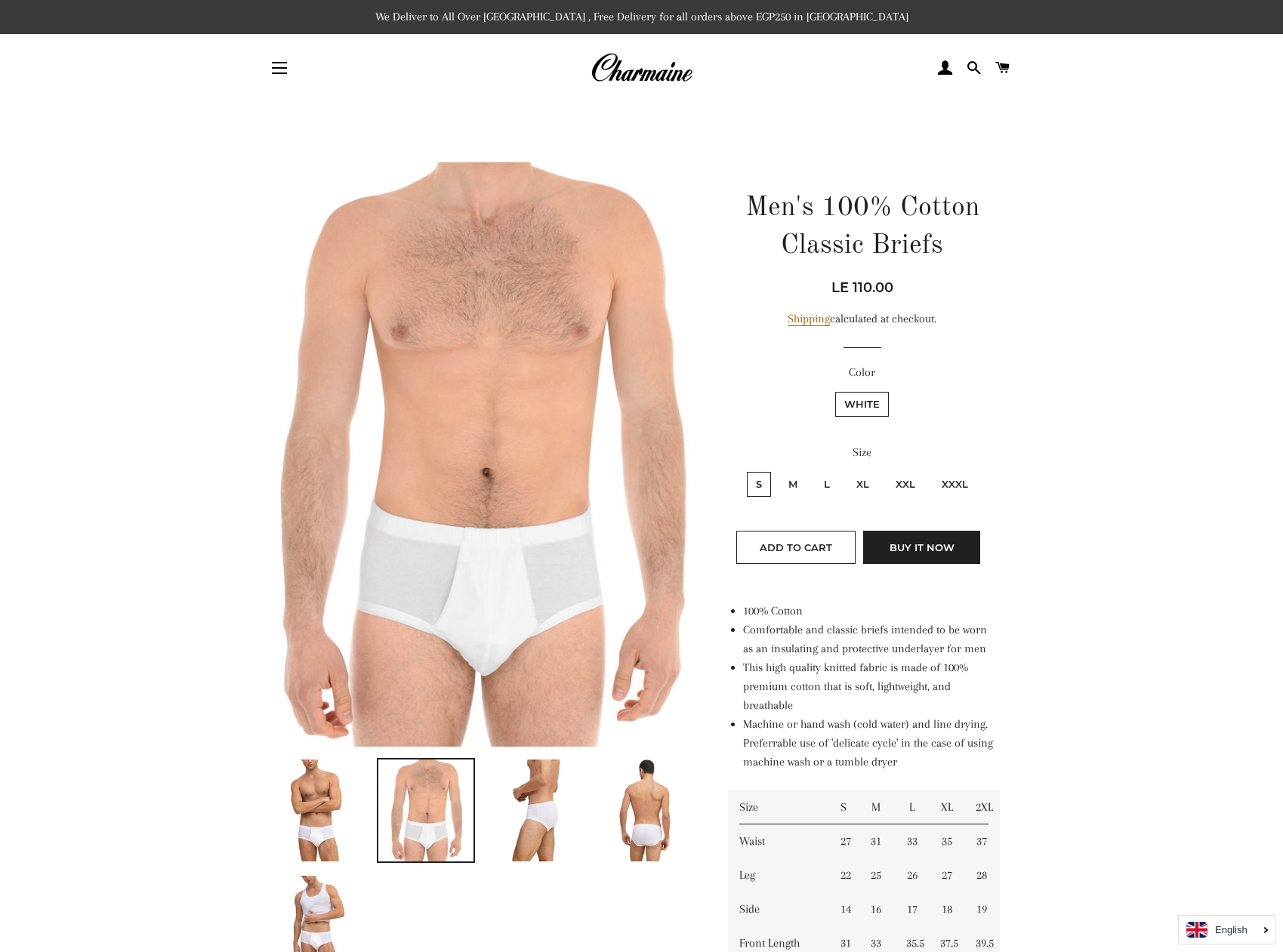
click at [321, 813] on img at bounding box center [316, 810] width 68 height 102
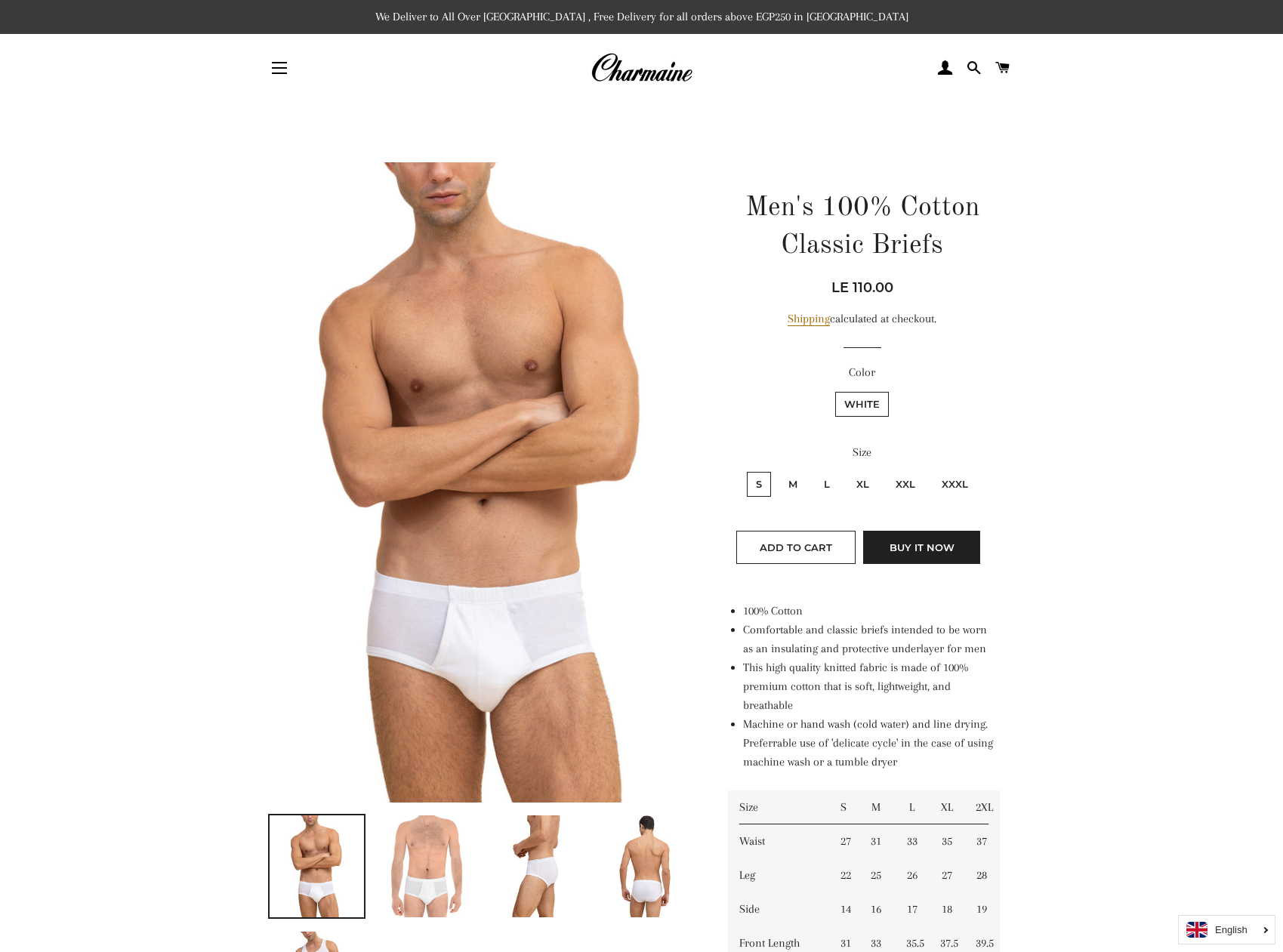
click at [441, 625] on img at bounding box center [481, 482] width 427 height 639
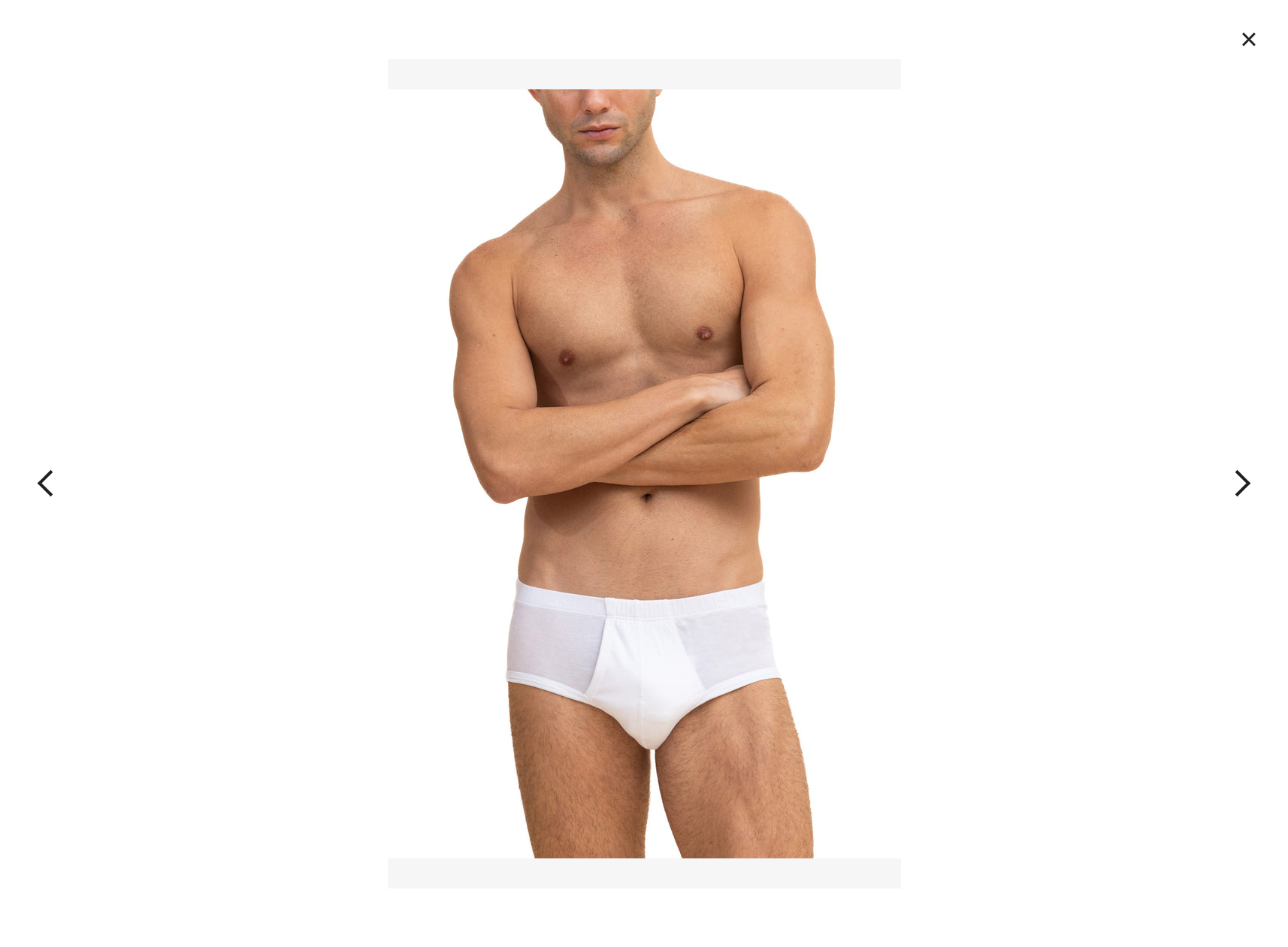
click at [318, 628] on div "1 of 5 Loading..." at bounding box center [644, 474] width 1288 height 947
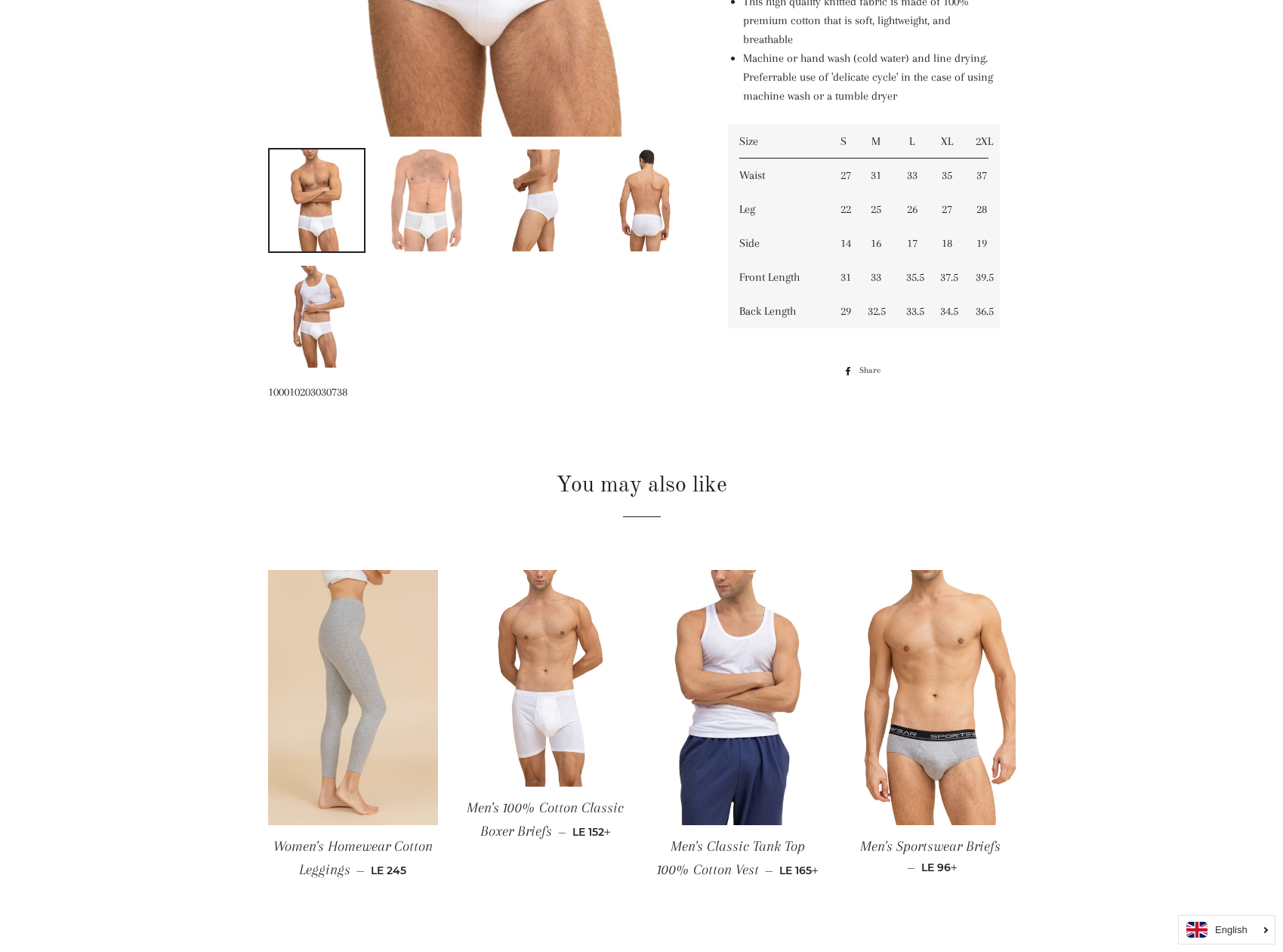
scroll to position [820, 0]
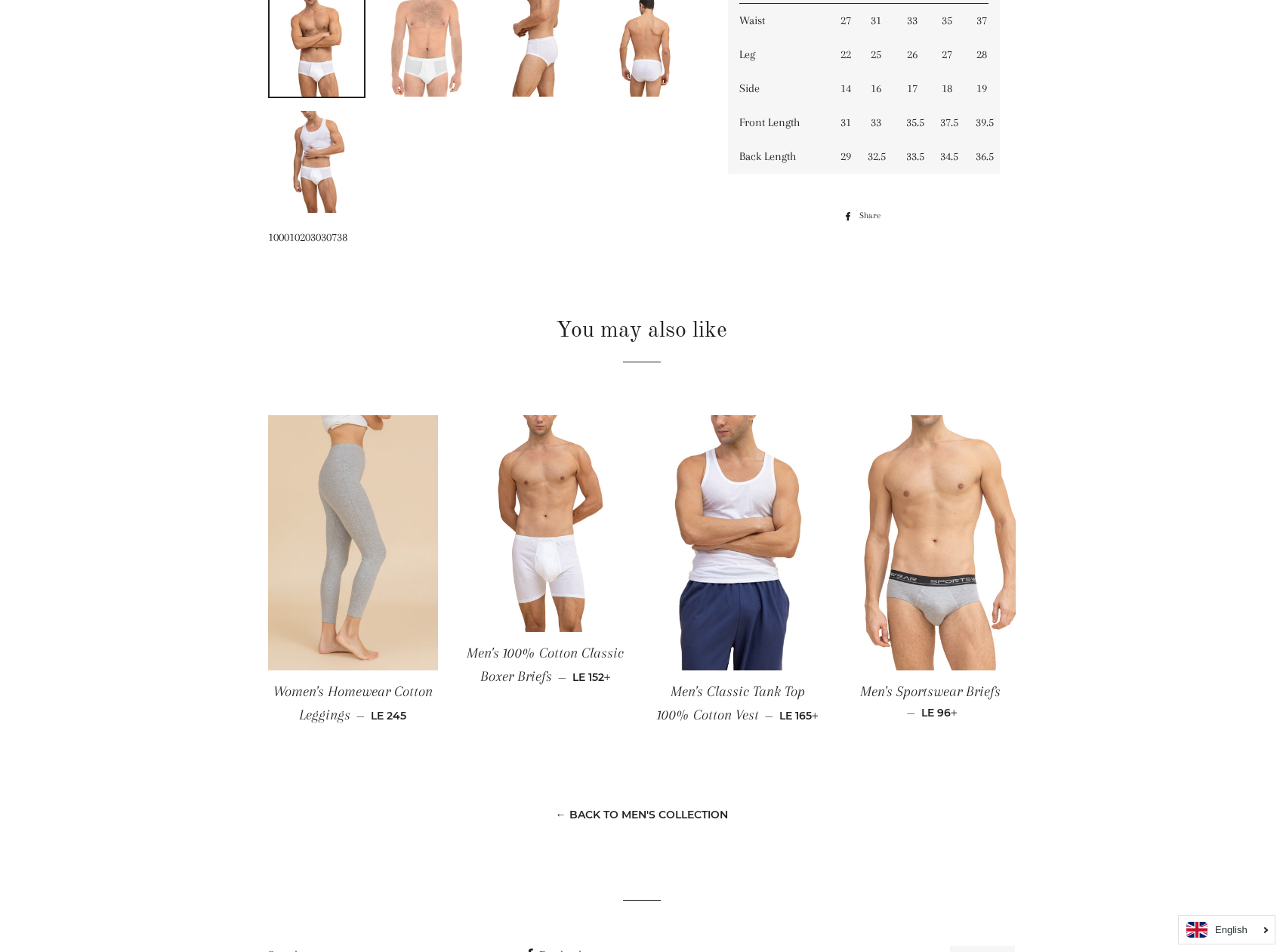
click at [959, 609] on img at bounding box center [931, 542] width 170 height 255
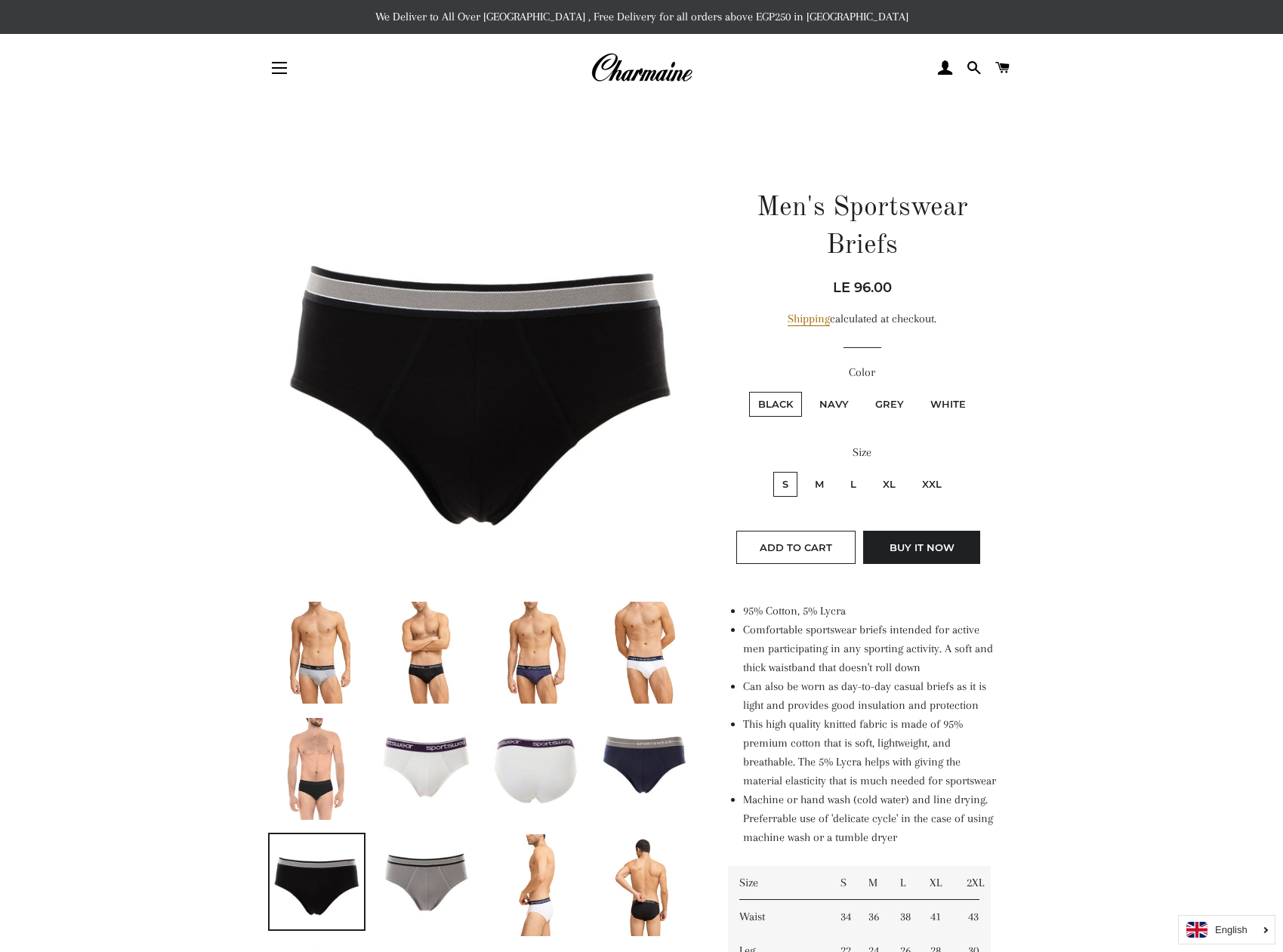
click at [419, 748] on img at bounding box center [426, 765] width 95 height 95
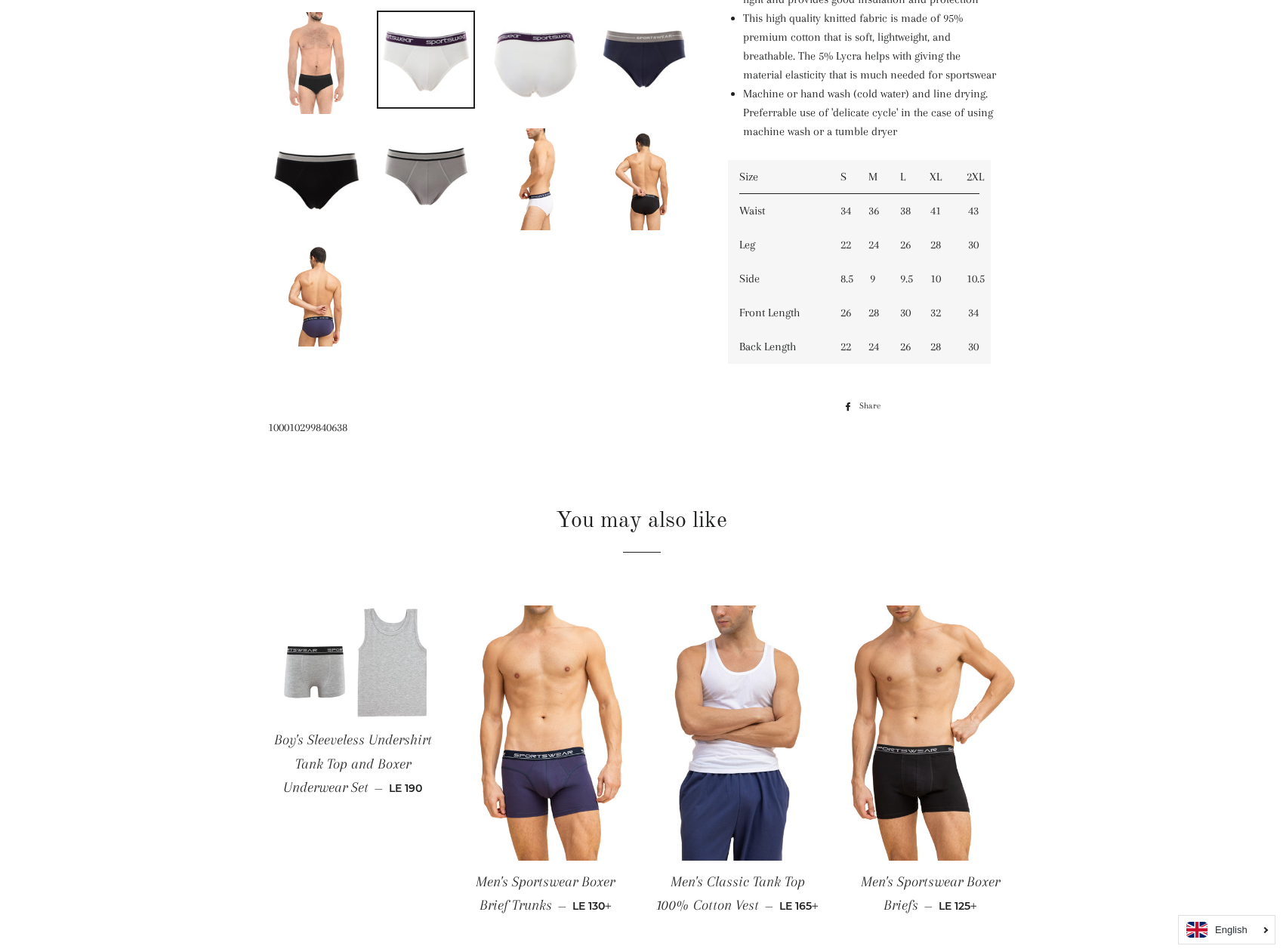
scroll to position [967, 0]
